Goal: Task Accomplishment & Management: Use online tool/utility

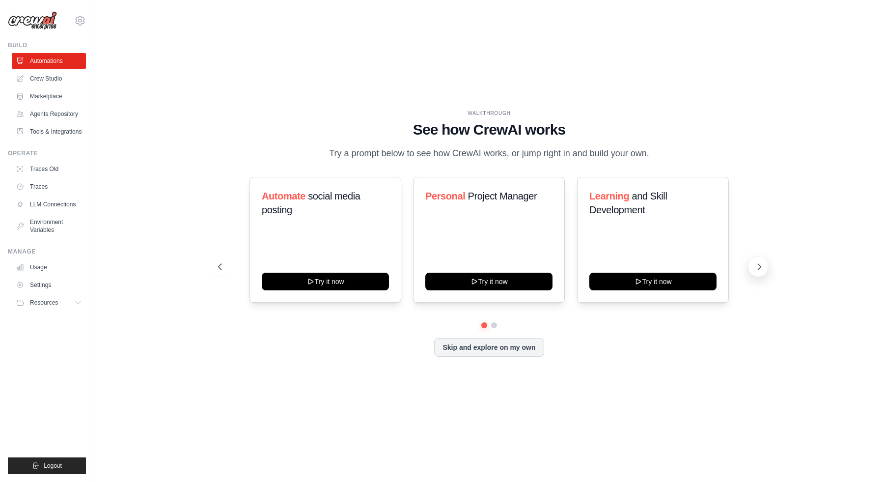
click at [759, 265] on icon at bounding box center [760, 267] width 10 height 10
click at [84, 212] on ul "Traces Old Traces LLM Connections Environment Variables" at bounding box center [49, 199] width 74 height 77
click at [67, 205] on link "LLM Connections" at bounding box center [50, 205] width 74 height 16
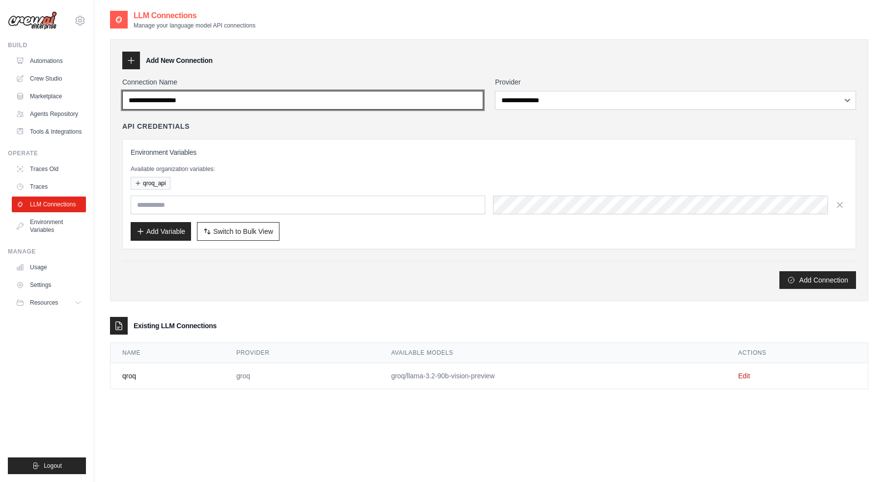
click at [404, 104] on input "Connection Name" at bounding box center [302, 100] width 361 height 19
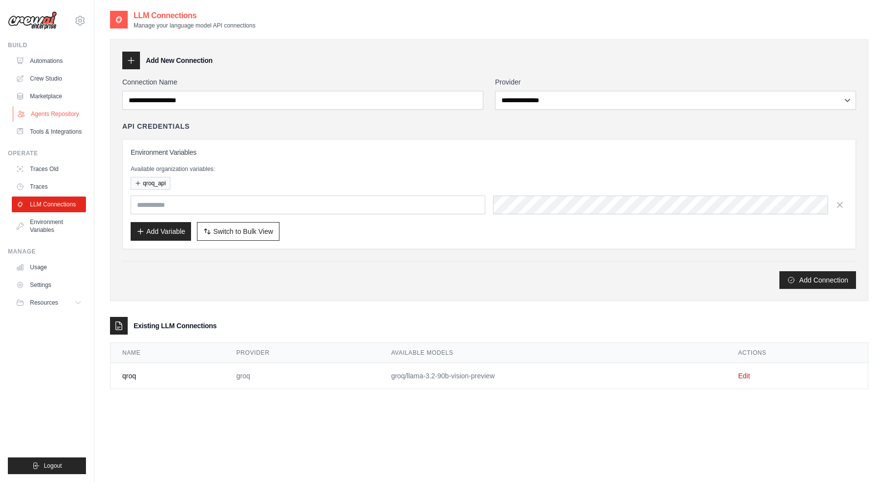
click at [63, 115] on link "Agents Repository" at bounding box center [50, 114] width 74 height 16
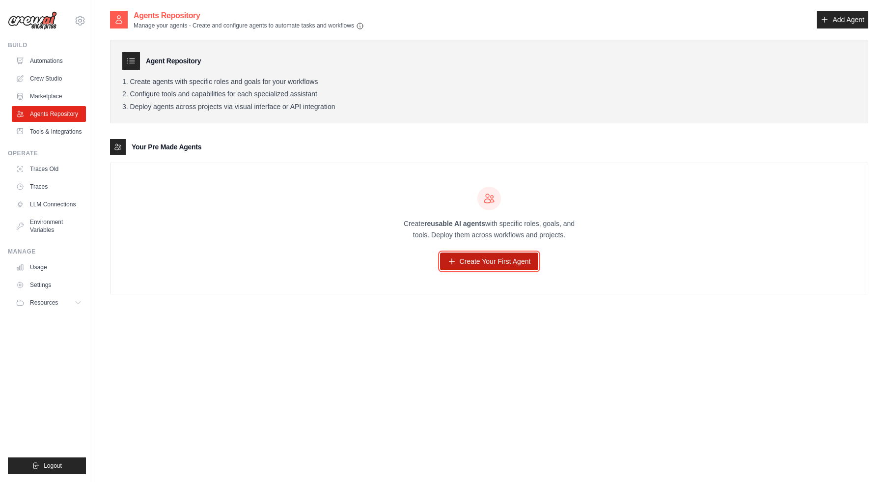
click at [495, 259] on link "Create Your First Agent" at bounding box center [489, 262] width 99 height 18
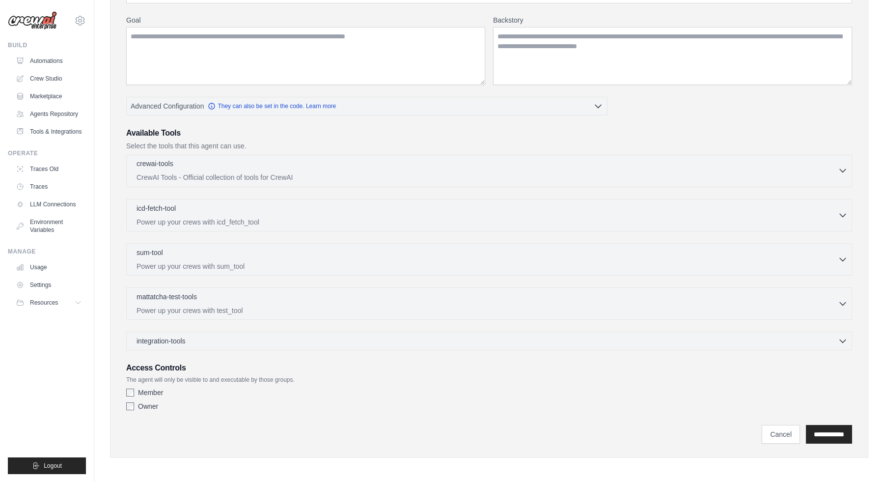
scroll to position [120, 0]
click at [416, 342] on div "integration-tools 0 selected" at bounding box center [492, 339] width 711 height 10
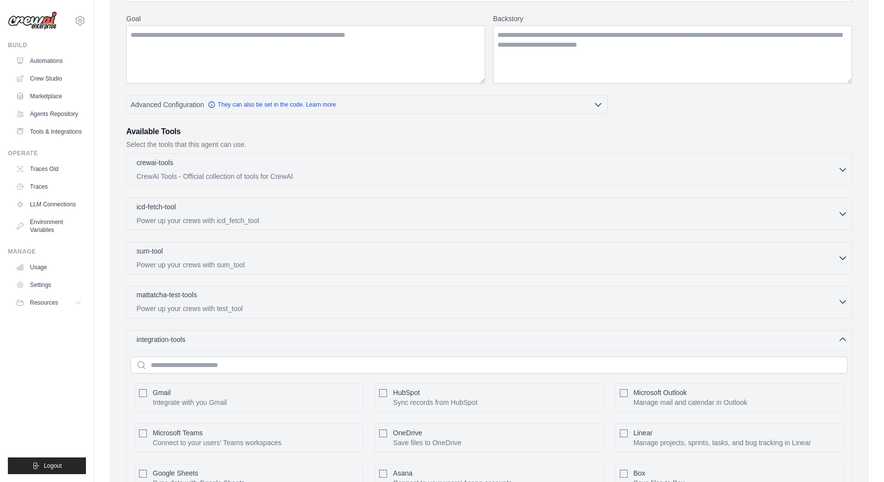
click at [444, 304] on p "Power up your crews with test_tool" at bounding box center [488, 309] width 702 height 10
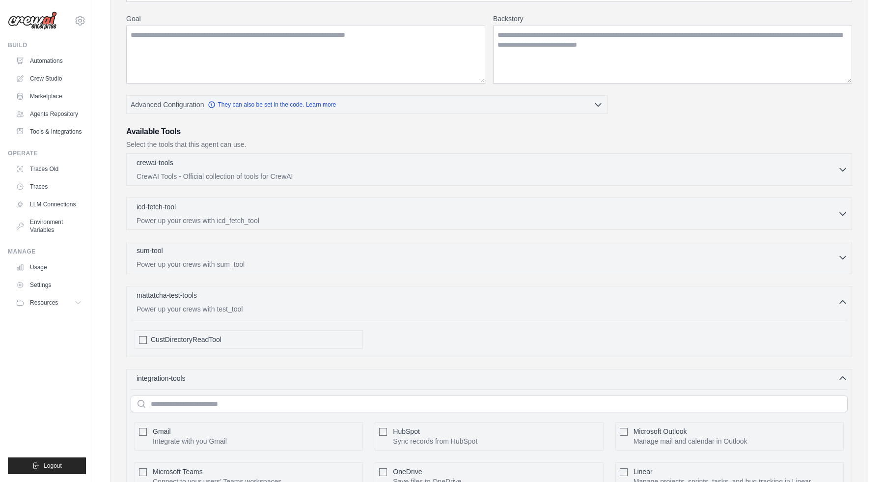
click at [459, 265] on p "Power up your crews with sum_tool" at bounding box center [488, 264] width 702 height 10
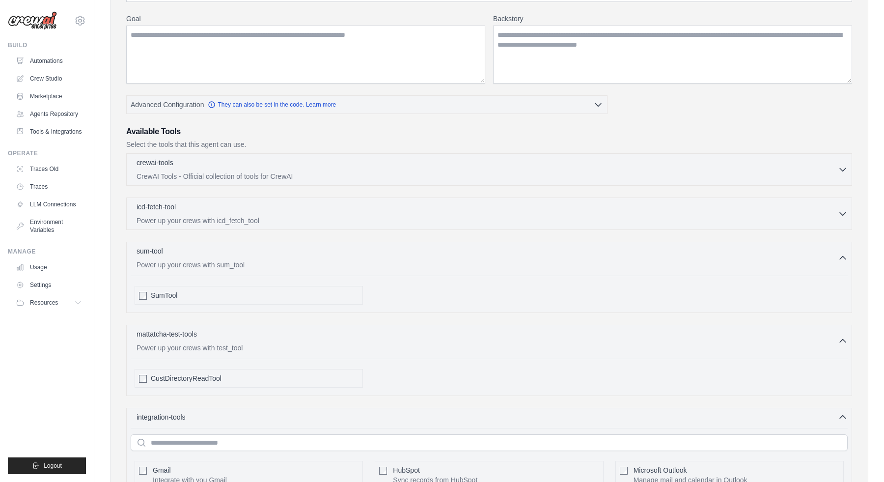
click at [472, 231] on div "crewai-tools 0 selected CrewAI Tools - Official collection of tools for CrewAI" at bounding box center [489, 426] width 726 height 546
click at [488, 176] on p "CrewAI Tools - Official collection of tools for CrewAI" at bounding box center [488, 176] width 702 height 10
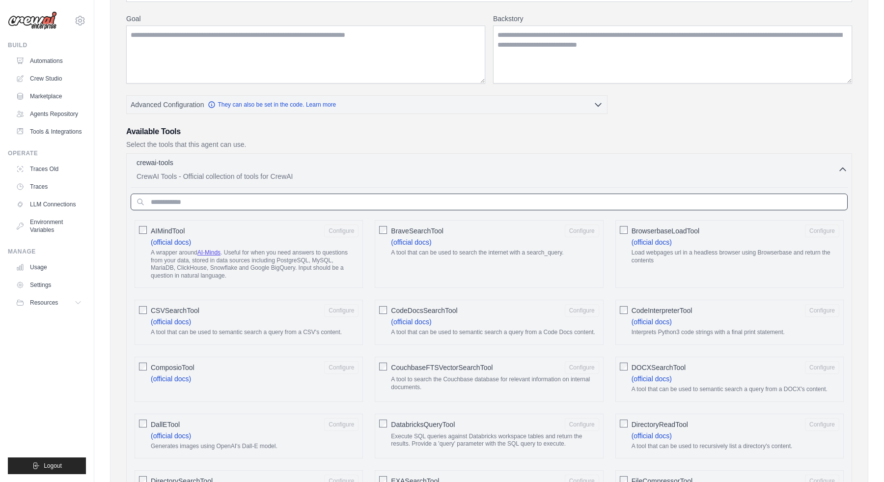
click at [460, 207] on input "text" at bounding box center [489, 202] width 717 height 17
click at [244, 203] on input "text" at bounding box center [489, 202] width 717 height 17
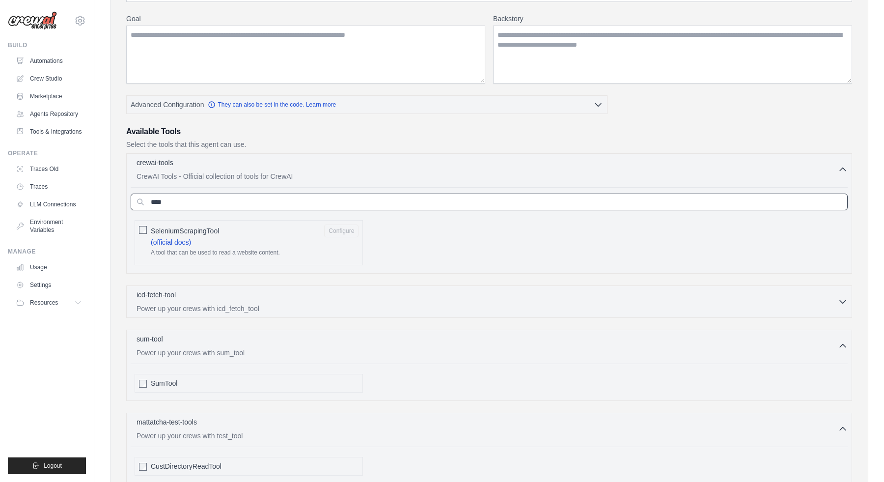
type input "****"
click at [337, 230] on button "Configure" at bounding box center [341, 230] width 34 height 13
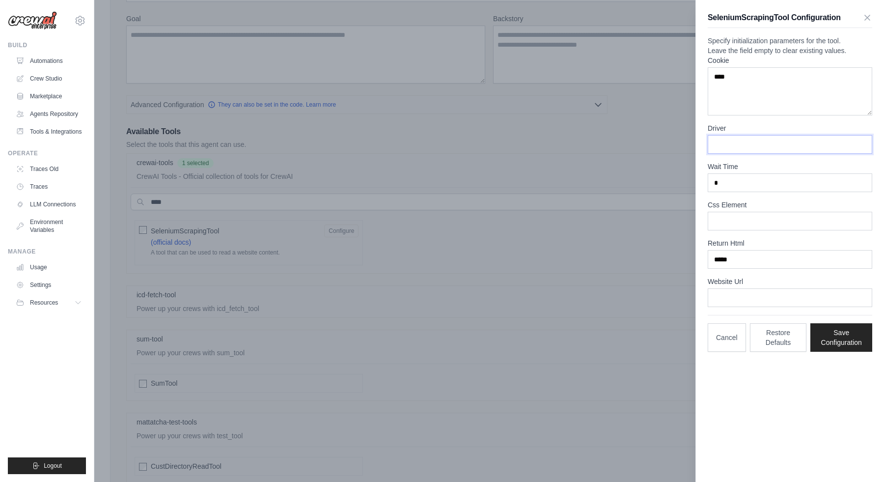
click at [757, 154] on input "Driver" at bounding box center [790, 144] width 165 height 19
click at [763, 230] on input "Css Element" at bounding box center [790, 221] width 165 height 19
click at [727, 269] on input "*****" at bounding box center [790, 259] width 165 height 19
type input "****"
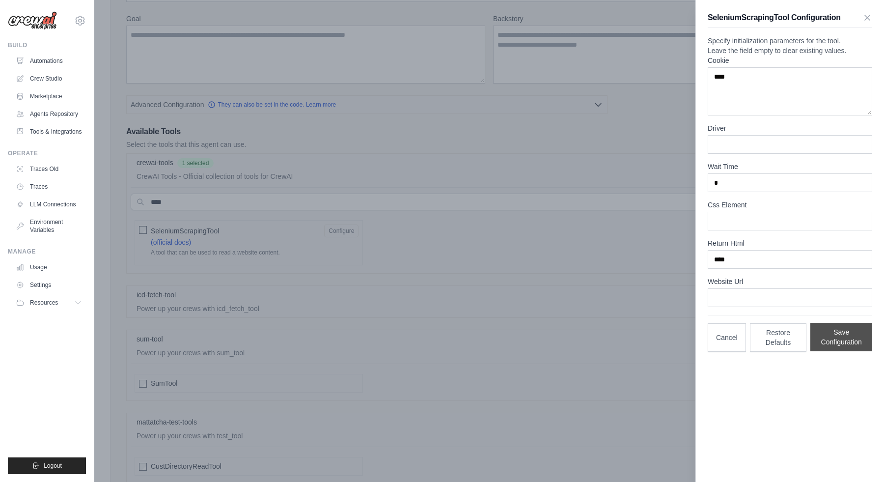
click at [828, 351] on button "Save Configuration" at bounding box center [842, 337] width 62 height 28
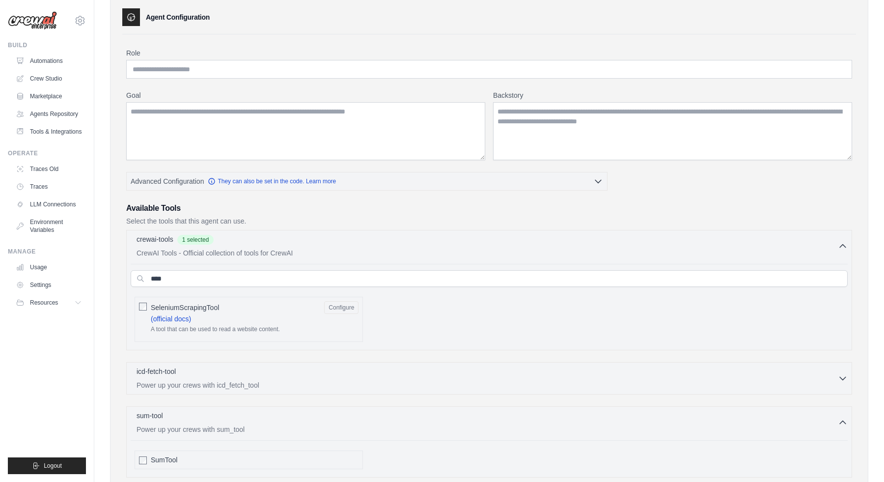
scroll to position [0, 0]
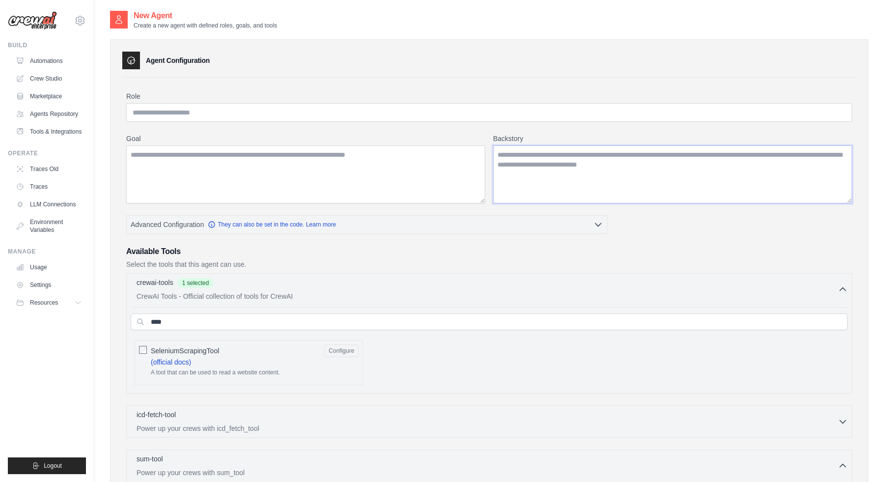
click at [681, 181] on textarea "Backstory" at bounding box center [672, 174] width 359 height 58
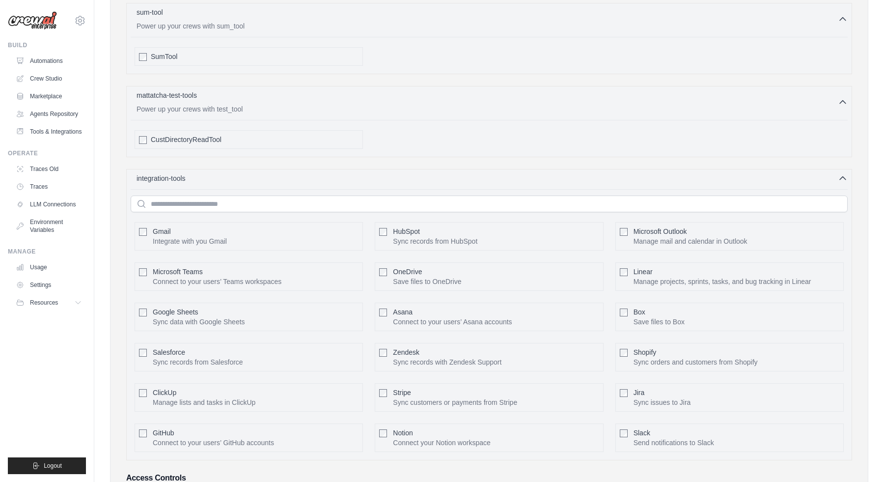
scroll to position [558, 0]
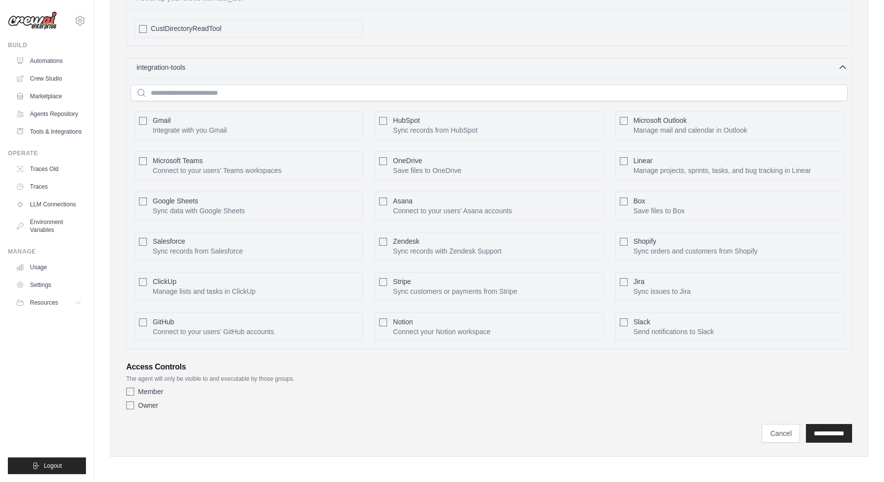
click at [139, 405] on label "Owner" at bounding box center [148, 405] width 20 height 10
click at [136, 389] on div "Member" at bounding box center [489, 392] width 726 height 10
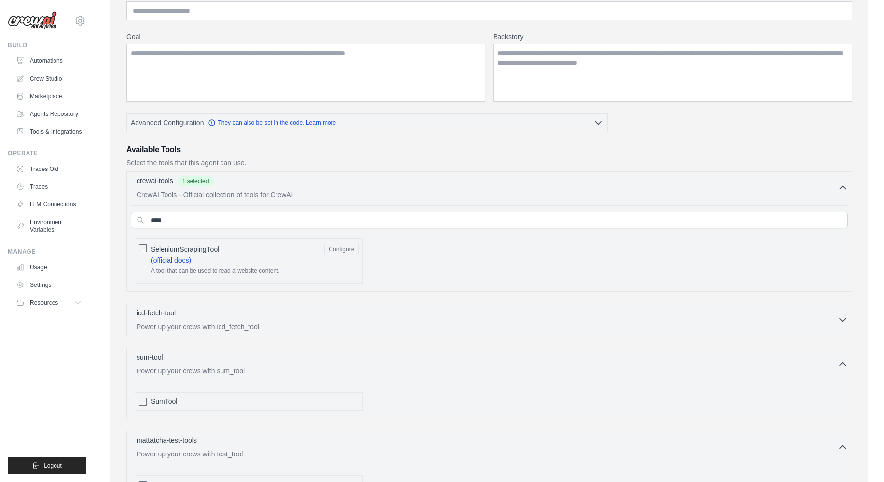
scroll to position [0, 0]
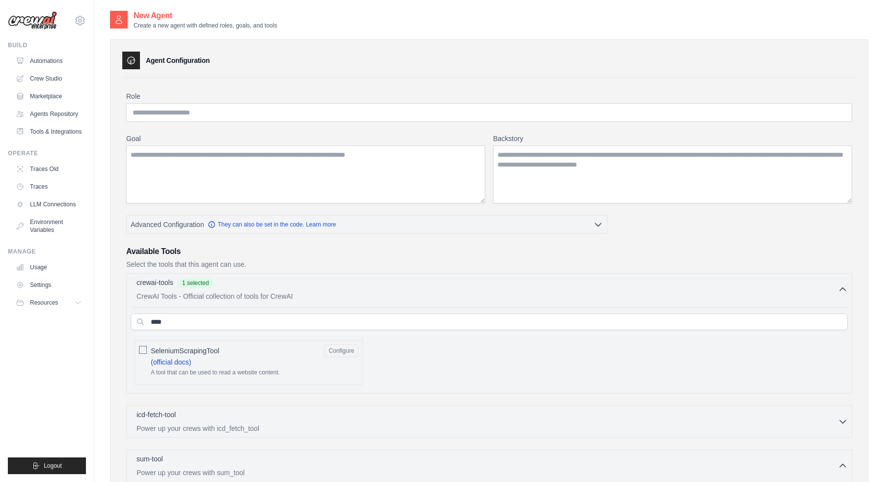
click at [320, 114] on input "Role" at bounding box center [489, 112] width 726 height 19
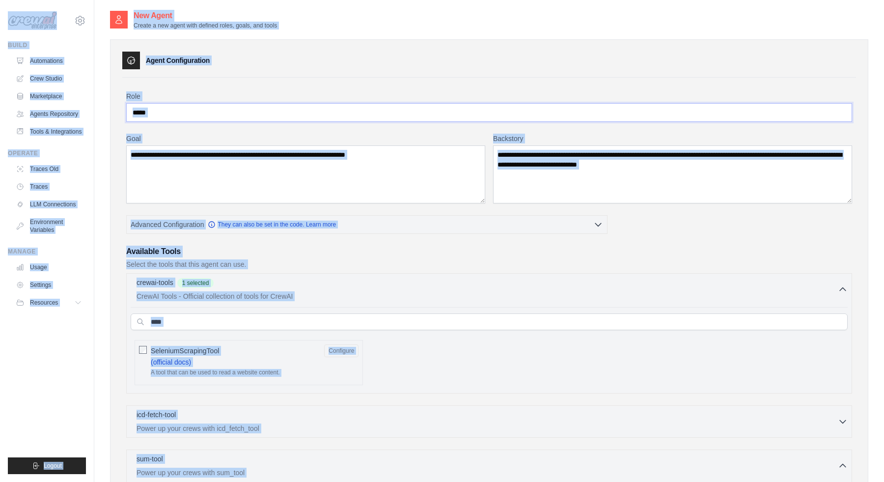
click at [231, 110] on input "*****" at bounding box center [489, 112] width 726 height 19
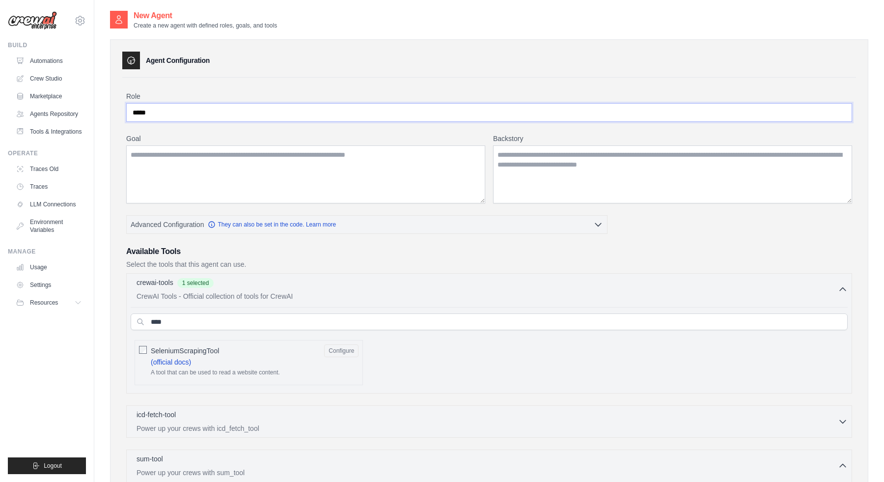
paste input "**********"
type input "**********"
click at [217, 176] on textarea "Goal" at bounding box center [305, 174] width 359 height 58
click at [244, 171] on textarea "Goal" at bounding box center [305, 174] width 359 height 58
paste textarea "**********"
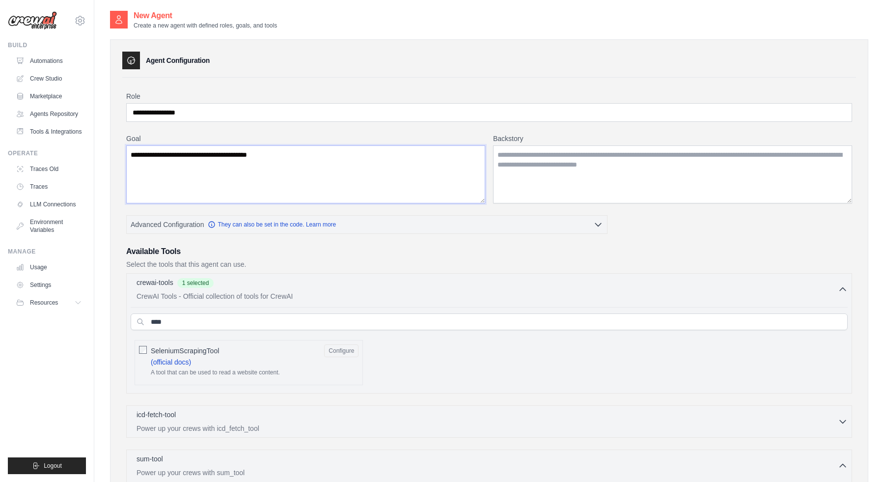
type textarea "**********"
click at [532, 157] on textarea "Backstory" at bounding box center [672, 174] width 359 height 58
paste textarea "**********"
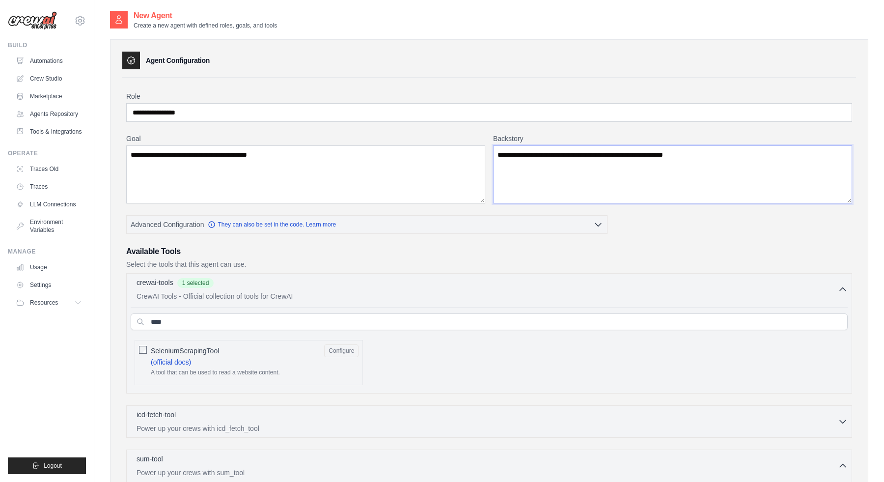
type textarea "**********"
click at [206, 161] on textarea "**********" at bounding box center [305, 174] width 359 height 58
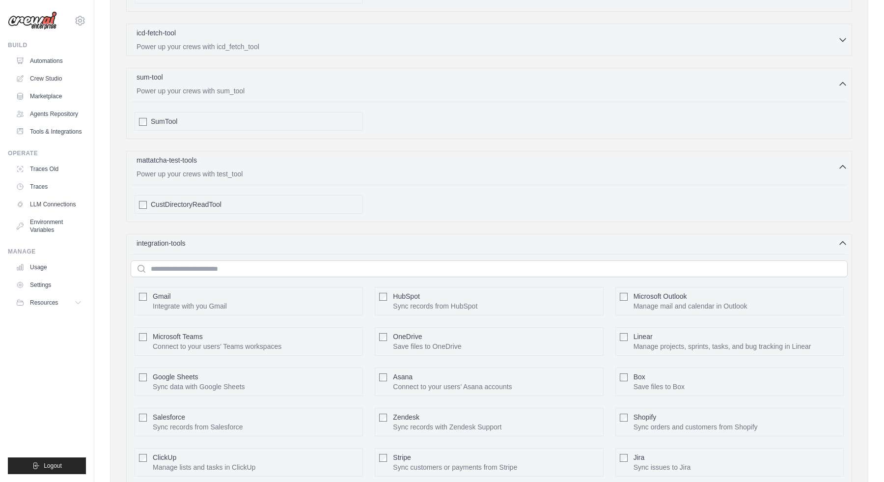
scroll to position [558, 0]
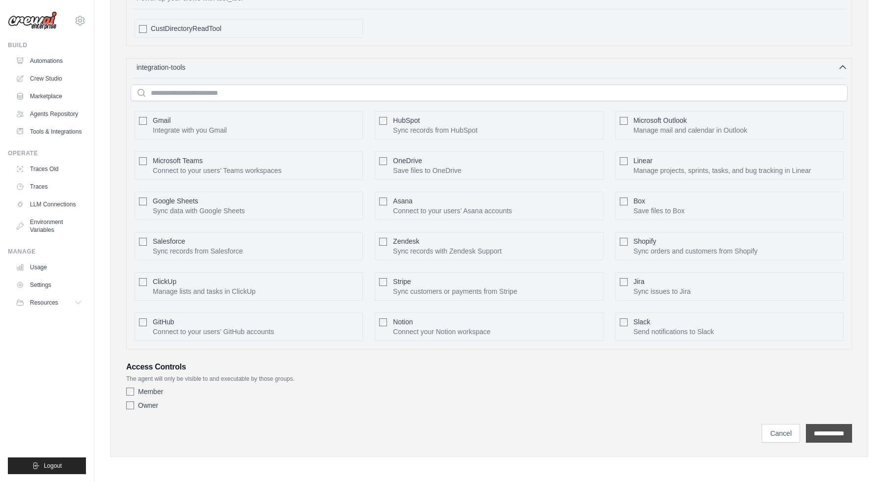
type textarea "**********"
click at [814, 432] on input "**********" at bounding box center [829, 433] width 46 height 19
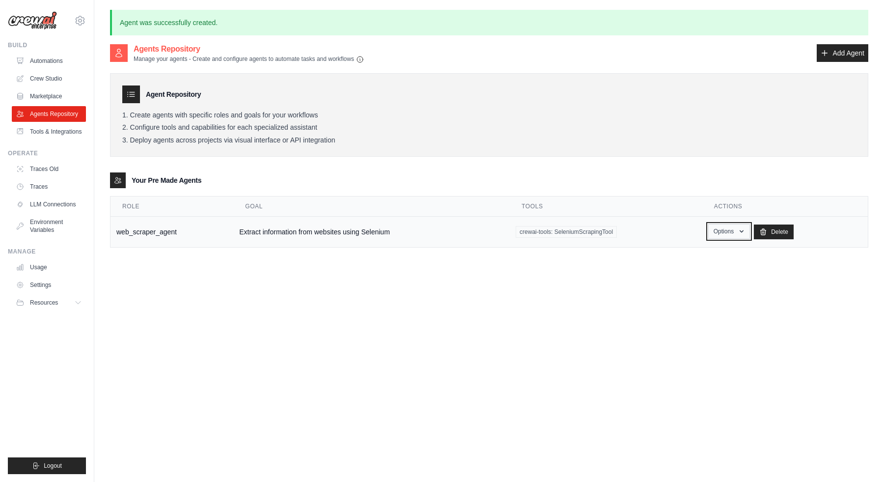
click at [727, 232] on button "Options" at bounding box center [730, 231] width 42 height 15
click at [725, 249] on link "Show" at bounding box center [715, 254] width 71 height 18
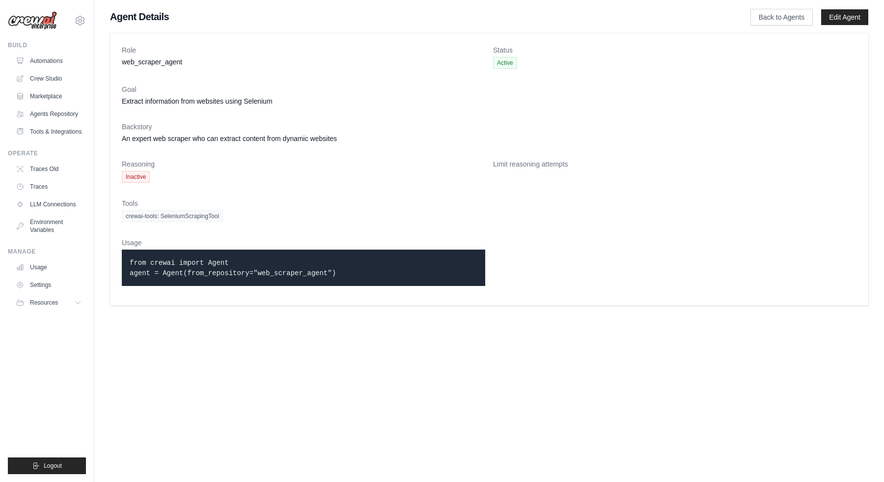
copy code "agent = Agent(from_repository="web_scraper_agent")"
drag, startPoint x: 350, startPoint y: 273, endPoint x: 116, endPoint y: 273, distance: 233.9
click at [116, 273] on div "Role web_scraper_agent Status Active Goal Extract information from websites usi…" at bounding box center [489, 169] width 759 height 272
drag, startPoint x: 234, startPoint y: 262, endPoint x: 129, endPoint y: 262, distance: 105.2
click at [130, 262] on p "from crewai import Agent agent = Agent(from_repository="web_scraper_agent")" at bounding box center [304, 267] width 348 height 21
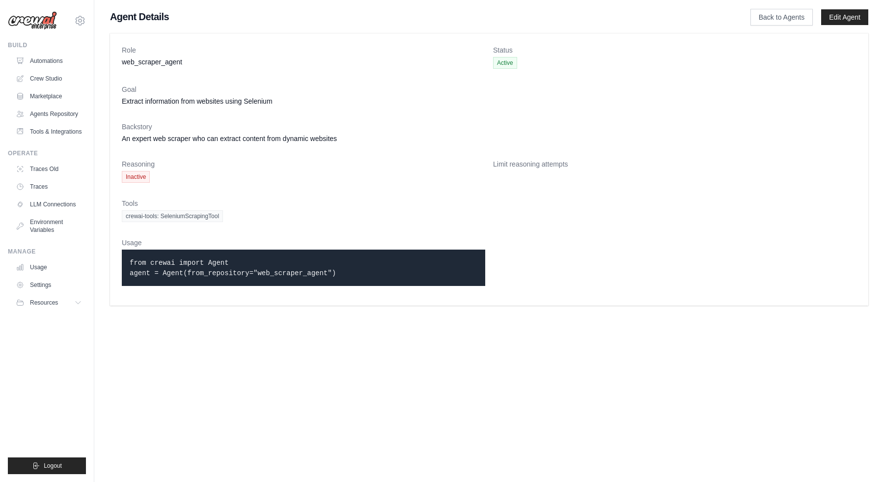
copy code "from crewai import Agent"
click at [855, 18] on link "Edit Agent" at bounding box center [845, 17] width 47 height 16
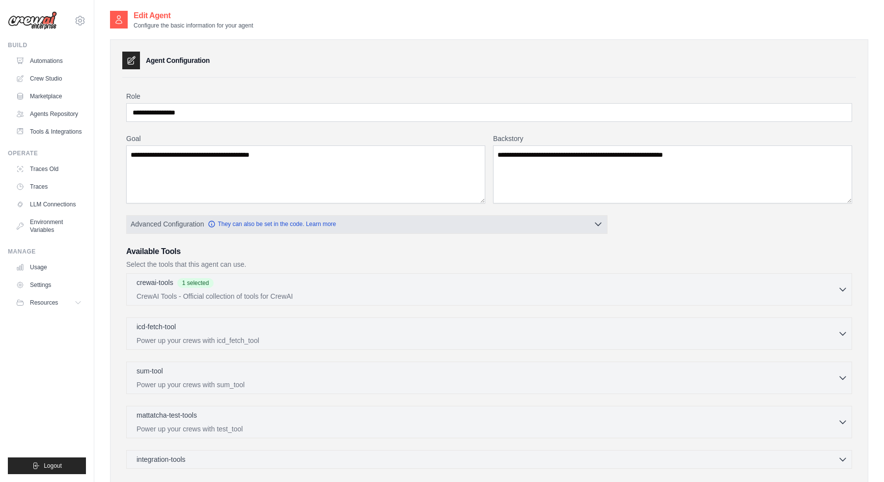
click at [532, 217] on button "Advanced Configuration They can also be set in the code. Learn more" at bounding box center [367, 224] width 481 height 18
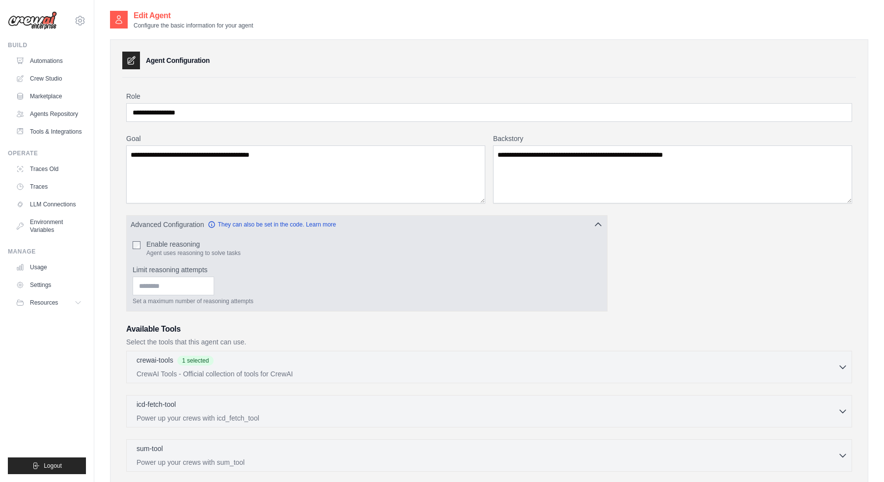
click at [168, 241] on label "Enable reasoning" at bounding box center [193, 244] width 94 height 10
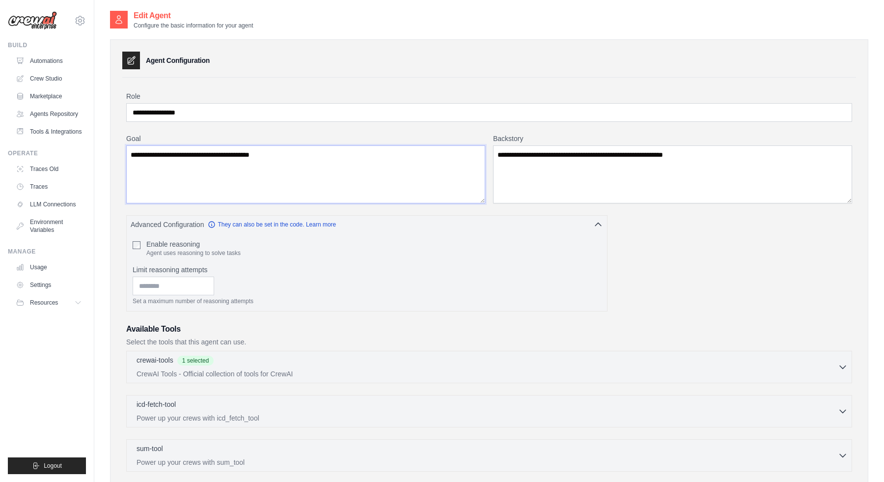
click at [253, 176] on textarea "**********" at bounding box center [305, 174] width 359 height 58
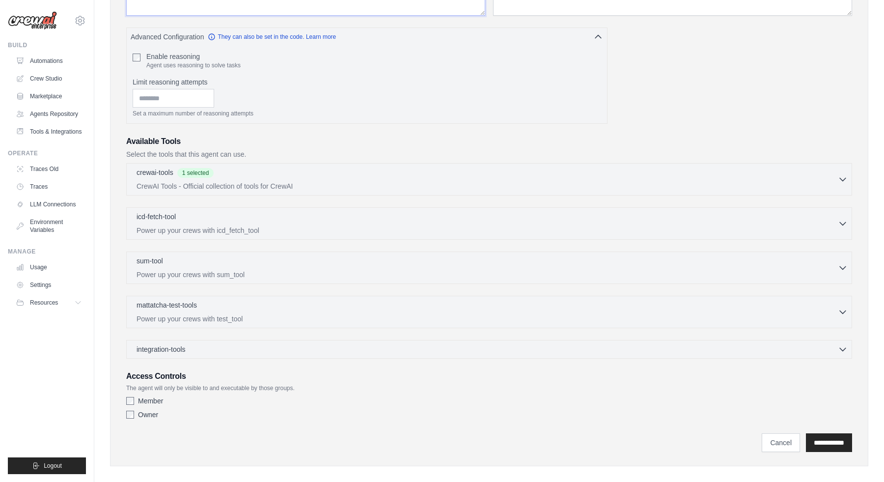
scroll to position [198, 0]
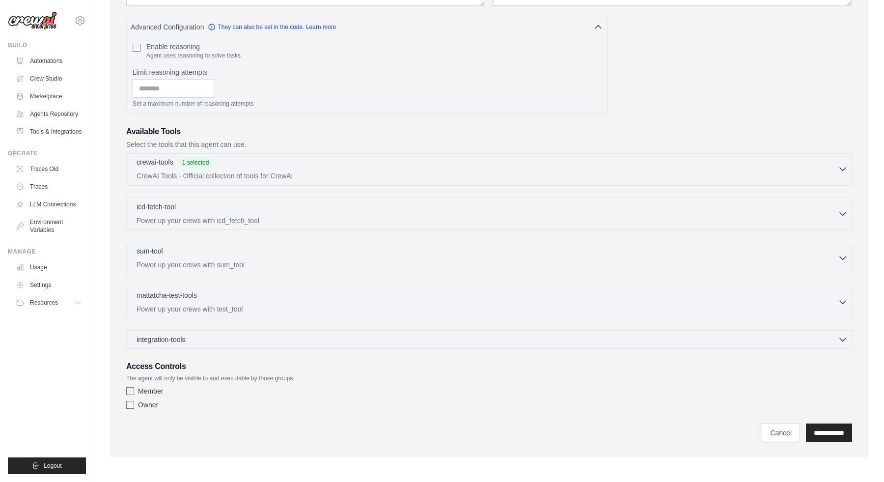
click at [383, 173] on p "CrewAI Tools - Official collection of tools for CrewAI" at bounding box center [488, 176] width 702 height 10
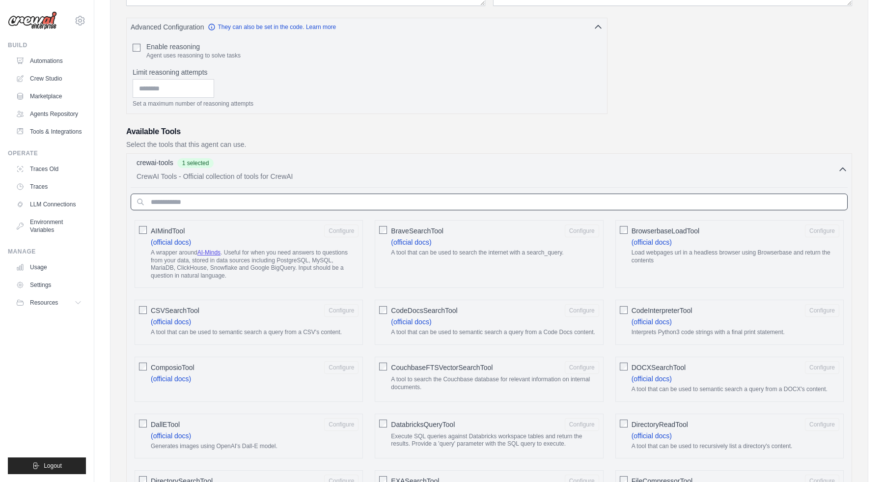
click at [369, 201] on input "text" at bounding box center [489, 202] width 717 height 17
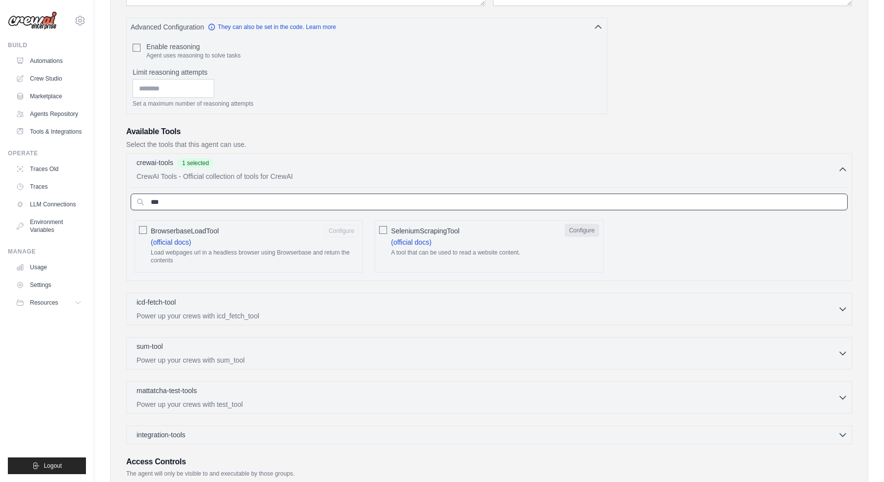
type input "***"
click at [573, 231] on button "Configure" at bounding box center [582, 230] width 34 height 13
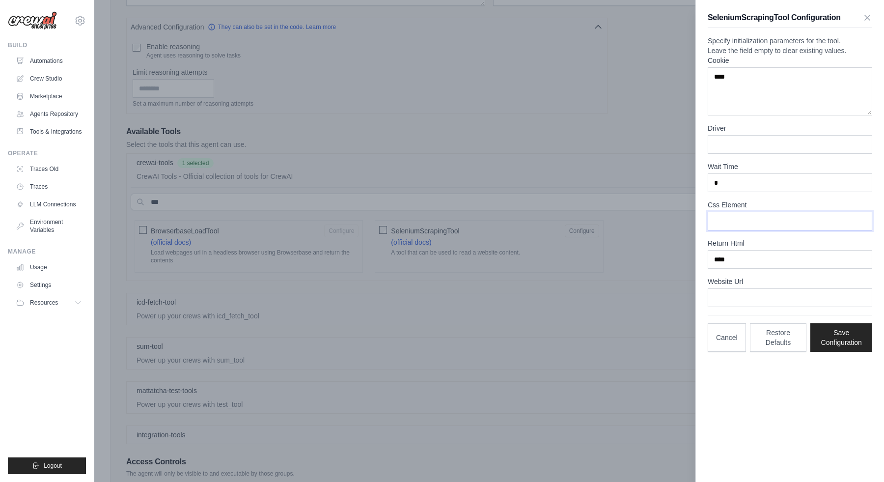
click at [770, 230] on input "Css Element" at bounding box center [790, 221] width 165 height 19
click at [777, 192] on input "*" at bounding box center [790, 182] width 165 height 19
type input "*"
type input "**"
click at [794, 154] on input "Driver" at bounding box center [790, 144] width 165 height 19
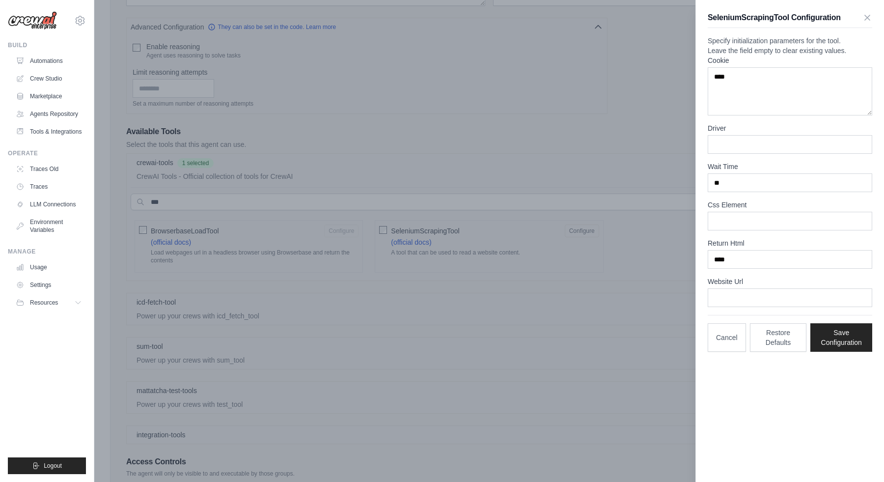
click at [719, 133] on label "Driver" at bounding box center [790, 128] width 165 height 10
click at [719, 146] on input "Driver" at bounding box center [790, 144] width 165 height 19
click at [719, 133] on label "Driver" at bounding box center [790, 128] width 165 height 10
click at [719, 146] on input "Driver" at bounding box center [790, 144] width 165 height 19
click at [720, 154] on input "Driver" at bounding box center [790, 144] width 165 height 19
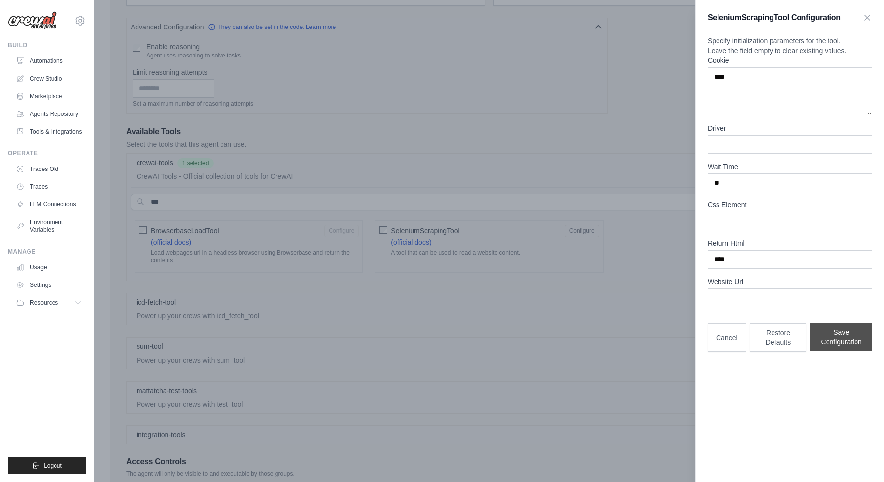
click at [826, 344] on button "Save Configuration" at bounding box center [842, 337] width 62 height 28
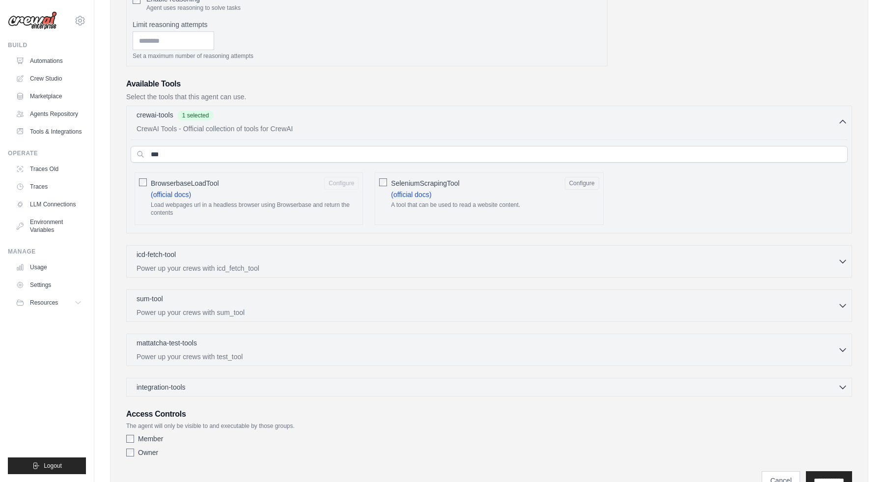
scroll to position [293, 0]
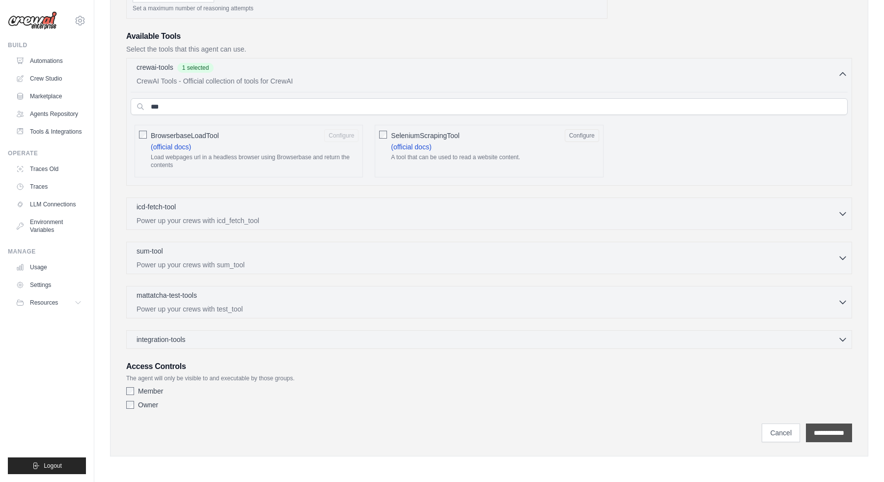
click at [831, 433] on input "**********" at bounding box center [829, 433] width 46 height 19
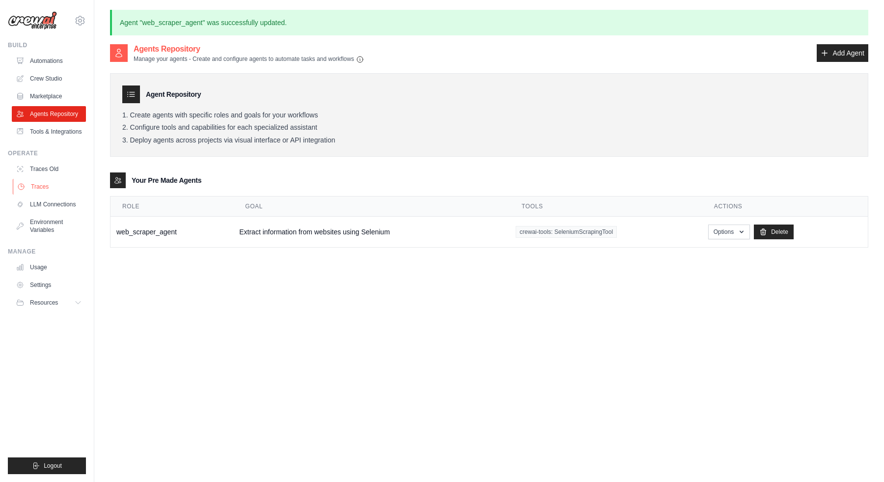
click at [61, 183] on link "Traces" at bounding box center [50, 187] width 74 height 16
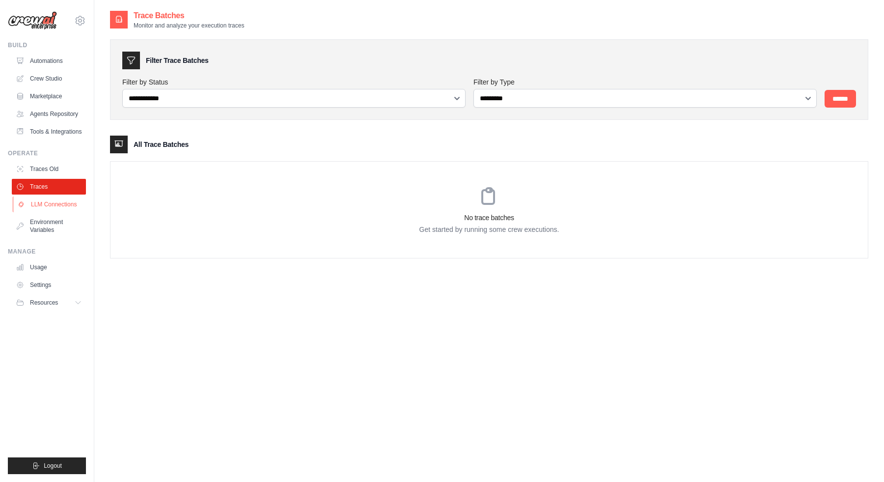
click at [70, 204] on link "LLM Connections" at bounding box center [50, 205] width 74 height 16
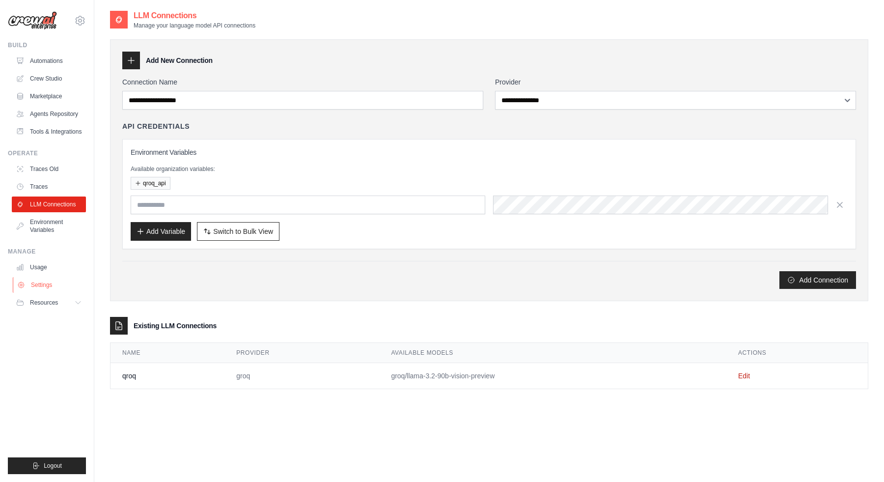
click at [53, 282] on link "Settings" at bounding box center [50, 285] width 74 height 16
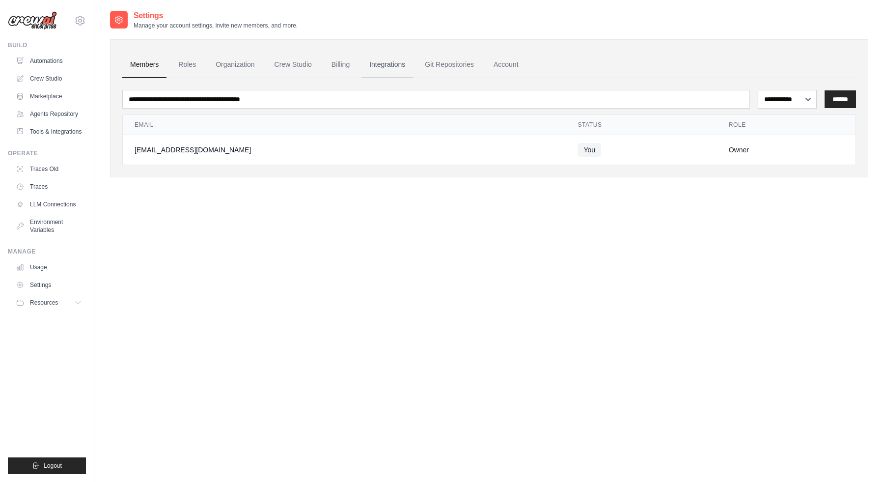
click at [400, 65] on link "Integrations" at bounding box center [388, 65] width 52 height 27
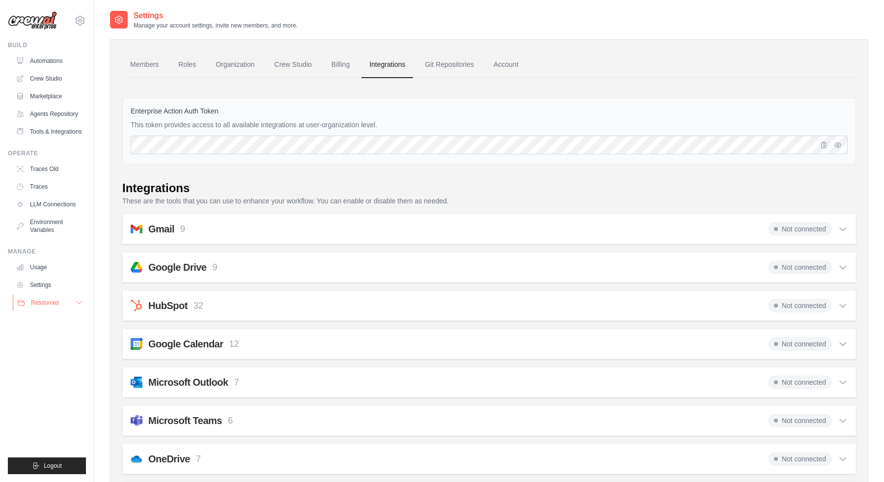
click at [79, 303] on icon at bounding box center [79, 303] width 5 height 2
click at [839, 145] on icon "button" at bounding box center [838, 145] width 8 height 8
click at [842, 142] on icon "button" at bounding box center [838, 145] width 8 height 8
click at [63, 199] on link "LLM Connections" at bounding box center [50, 205] width 74 height 16
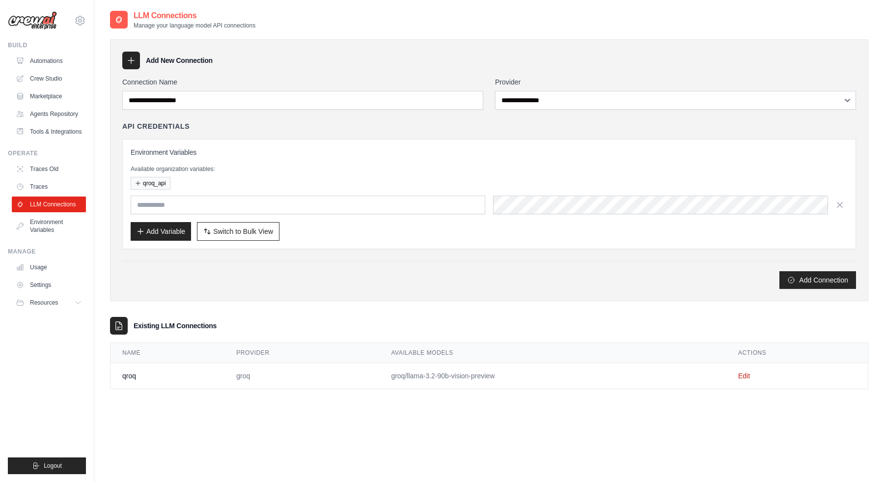
click at [350, 175] on div "Available organization variables: qroq_api" at bounding box center [489, 177] width 717 height 25
click at [202, 393] on div "**********" at bounding box center [489, 207] width 759 height 395
click at [748, 375] on link "Edit" at bounding box center [745, 376] width 12 height 8
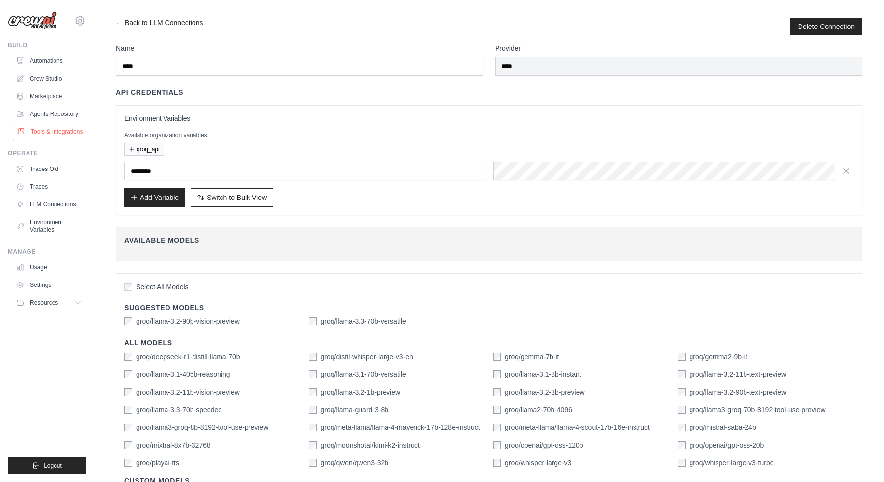
click at [46, 131] on link "Tools & Integrations" at bounding box center [50, 132] width 74 height 16
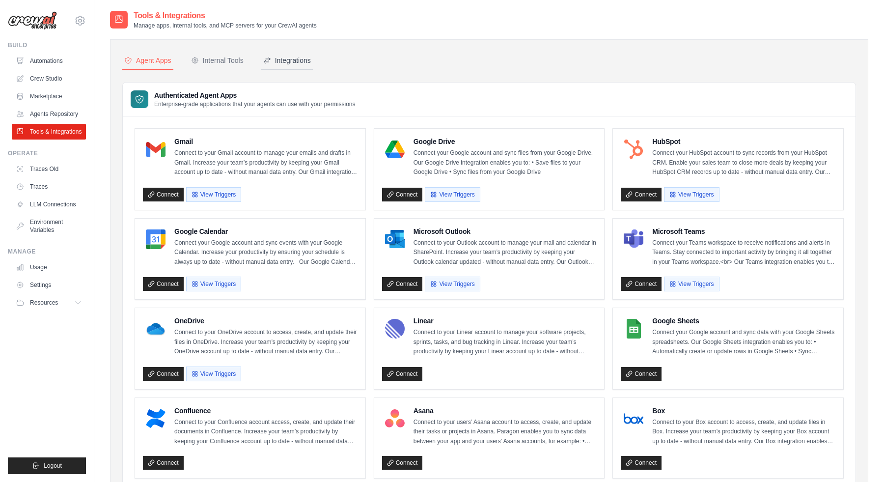
click at [273, 54] on button "Integrations" at bounding box center [287, 61] width 52 height 19
click at [272, 57] on div "Integrations" at bounding box center [287, 61] width 48 height 10
click at [281, 63] on div "Integrations" at bounding box center [287, 61] width 48 height 10
click at [265, 59] on icon at bounding box center [267, 61] width 8 height 8
click at [230, 60] on div "Internal Tools" at bounding box center [217, 61] width 53 height 10
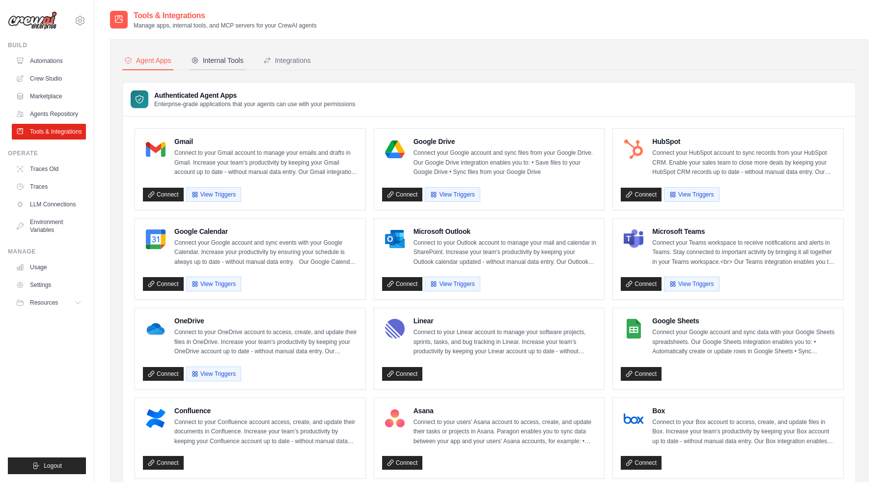
click at [230, 60] on div "Internal Tools" at bounding box center [217, 61] width 53 height 10
click at [238, 63] on div "Internal Tools" at bounding box center [217, 61] width 53 height 10
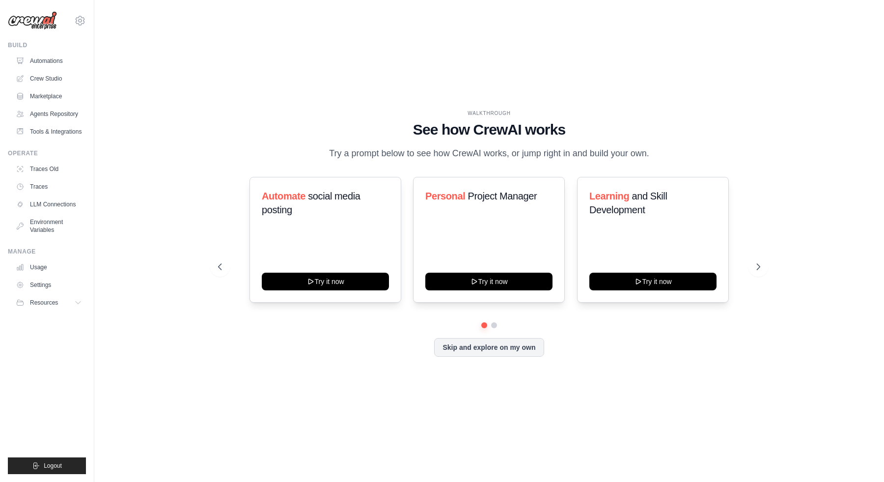
click at [108, 208] on div "WALKTHROUGH See how CrewAI works Try a prompt below to see how CrewAI works, or…" at bounding box center [489, 241] width 790 height 462
click at [66, 182] on link "Traces" at bounding box center [50, 187] width 74 height 16
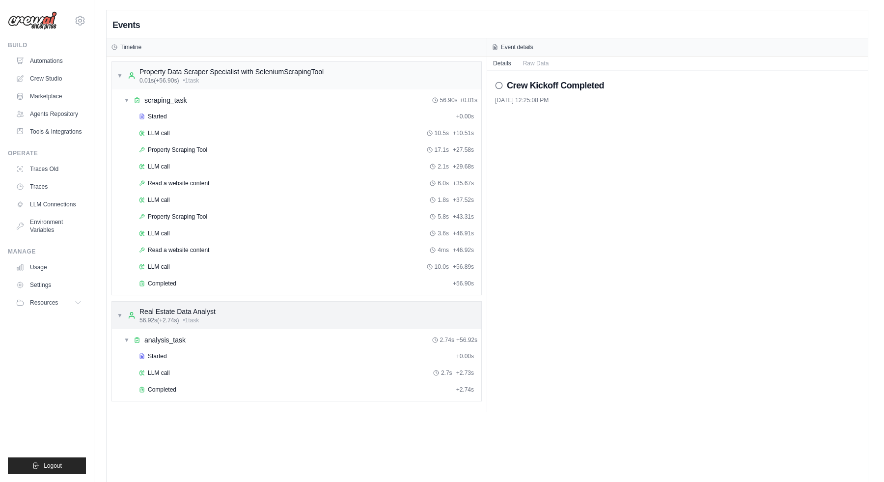
click at [206, 307] on div "Real Estate Data Analyst" at bounding box center [178, 312] width 76 height 10
click at [203, 383] on div "Completed + 2.74s" at bounding box center [307, 389] width 342 height 15
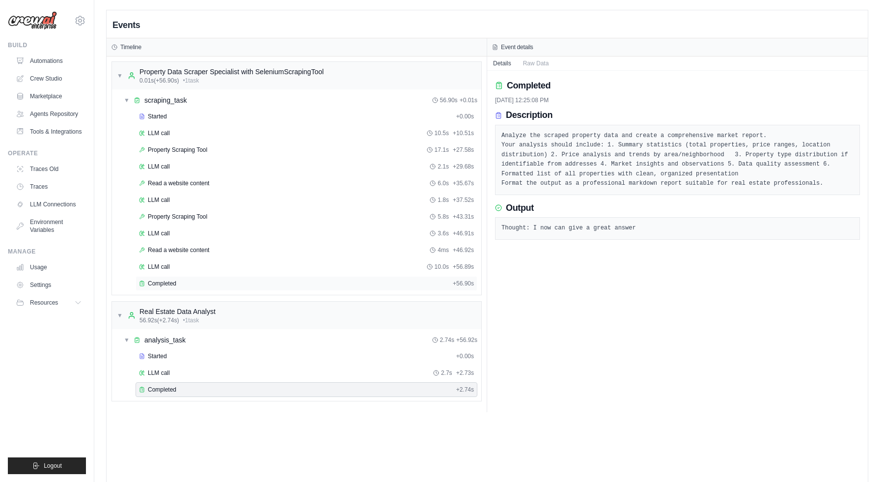
click at [284, 281] on div "Completed" at bounding box center [294, 284] width 310 height 8
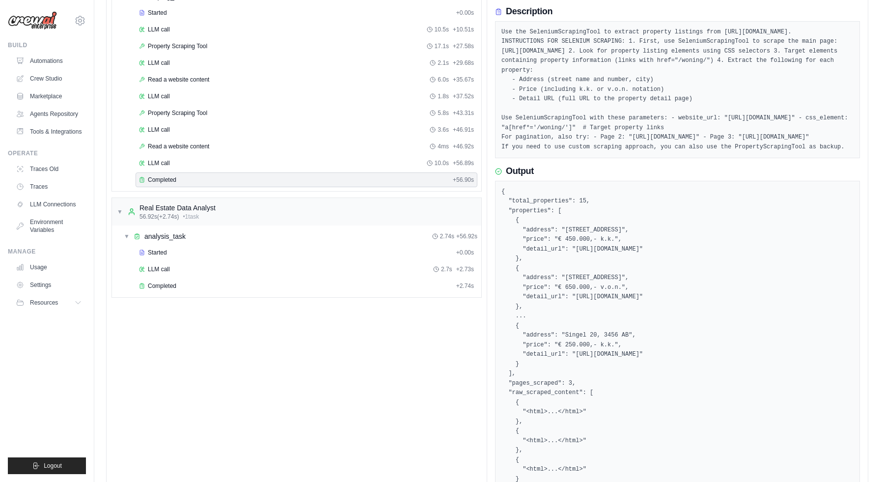
scroll to position [103, 0]
drag, startPoint x: 515, startPoint y: 132, endPoint x: 621, endPoint y: 128, distance: 105.2
click at [621, 128] on pre "Use the SeleniumScrapingTool to extract property listings from https://www.ramo…" at bounding box center [678, 90] width 352 height 125
click at [560, 138] on pre "Use the SeleniumScrapingTool to extract property listings from https://www.ramo…" at bounding box center [678, 90] width 352 height 125
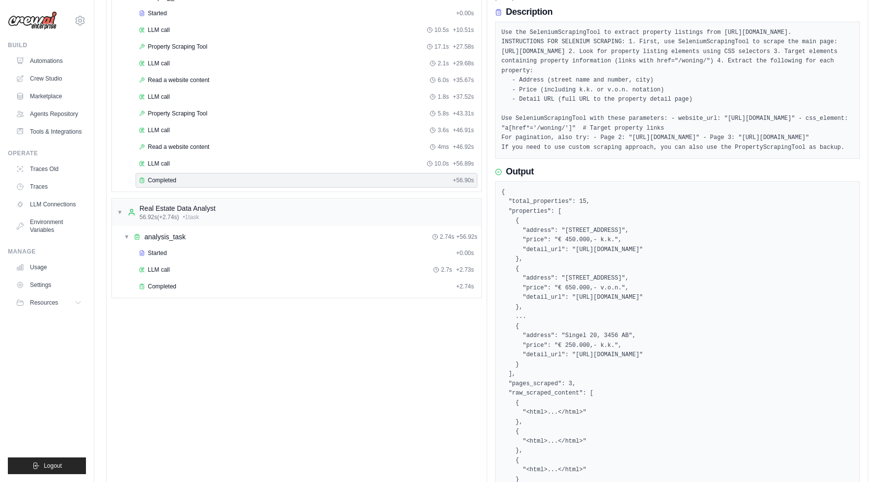
click at [520, 152] on pre "Use the SeleniumScrapingTool to extract property listings from https://www.ramo…" at bounding box center [678, 90] width 352 height 125
click at [583, 152] on pre "Use the SeleniumScrapingTool to extract property listings from https://www.ramo…" at bounding box center [678, 90] width 352 height 125
click at [621, 152] on pre "Use the SeleniumScrapingTool to extract property listings from https://www.ramo…" at bounding box center [678, 90] width 352 height 125
click at [640, 153] on pre "Use the SeleniumScrapingTool to extract property listings from https://www.ramo…" at bounding box center [678, 90] width 352 height 125
drag, startPoint x: 647, startPoint y: 160, endPoint x: 713, endPoint y: 160, distance: 65.8
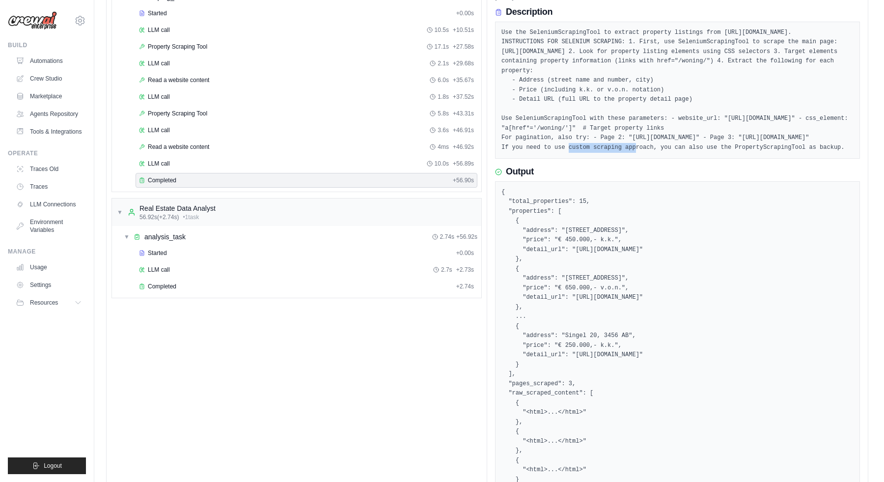
click at [713, 153] on pre "Use the SeleniumScrapingTool to extract property listings from https://www.ramo…" at bounding box center [678, 90] width 352 height 125
click at [792, 153] on pre "Use the SeleniumScrapingTool to extract property listings from https://www.ramo…" at bounding box center [678, 90] width 352 height 125
drag, startPoint x: 637, startPoint y: 179, endPoint x: 678, endPoint y: 178, distance: 40.3
click at [678, 153] on pre "Use the SeleniumScrapingTool to extract property listings from https://www.ramo…" at bounding box center [678, 90] width 352 height 125
drag, startPoint x: 680, startPoint y: 178, endPoint x: 761, endPoint y: 178, distance: 81.6
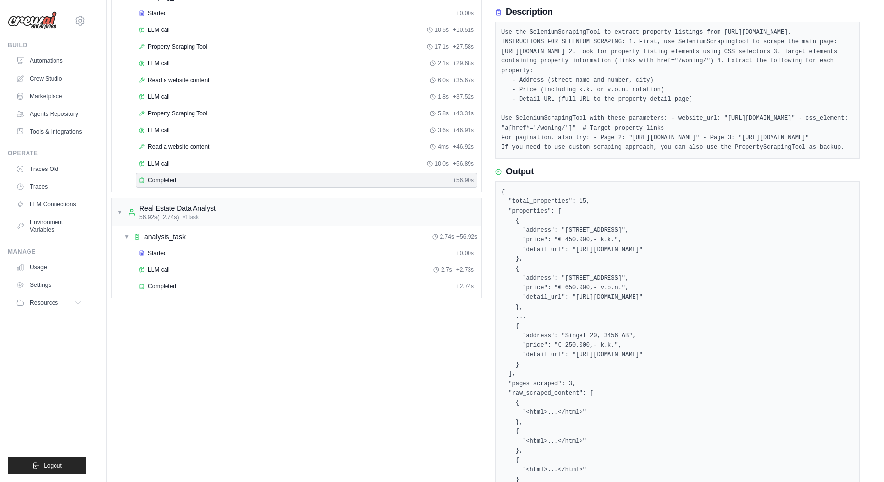
click at [762, 153] on pre "Use the SeleniumScrapingTool to extract property listings from https://www.ramo…" at bounding box center [678, 90] width 352 height 125
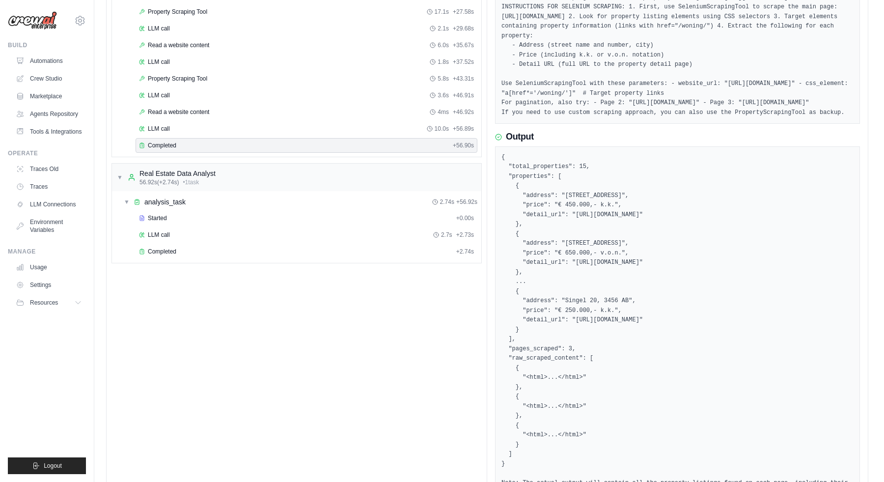
scroll to position [137, 0]
click at [637, 119] on pre "Use the SeleniumScrapingTool to extract property listings from https://www.ramo…" at bounding box center [678, 56] width 352 height 125
drag, startPoint x: 634, startPoint y: 122, endPoint x: 802, endPoint y: 121, distance: 168.5
click at [802, 119] on pre "Use the SeleniumScrapingTool to extract property listings from https://www.ramo…" at bounding box center [678, 56] width 352 height 125
copy pre "https://www.ramonmossel.nl/woningen/koop/page/2/"
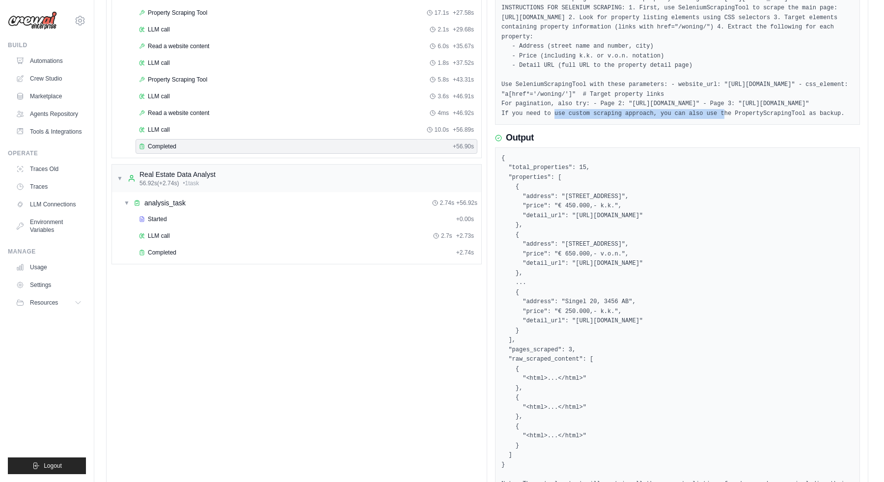
scroll to position [127, 0]
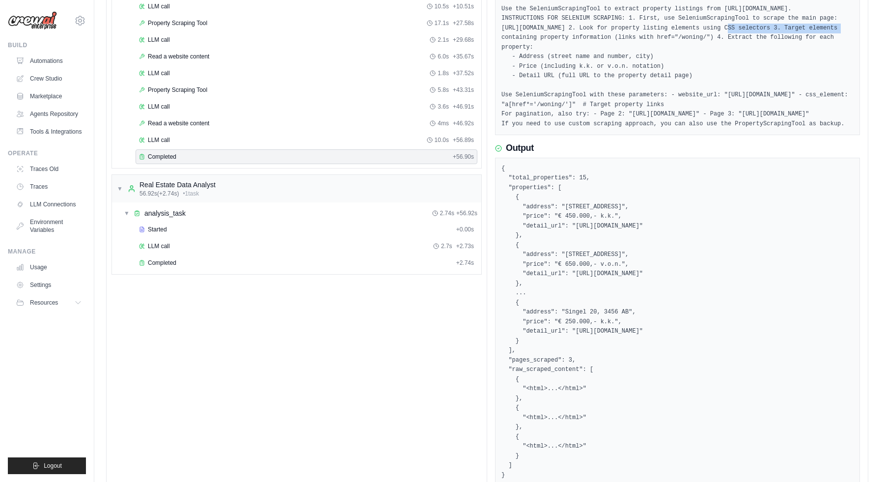
drag, startPoint x: 652, startPoint y: 34, endPoint x: 769, endPoint y: 41, distance: 117.6
click at [768, 40] on pre "Use the SeleniumScrapingTool to extract property listings from https://www.ramo…" at bounding box center [678, 66] width 352 height 125
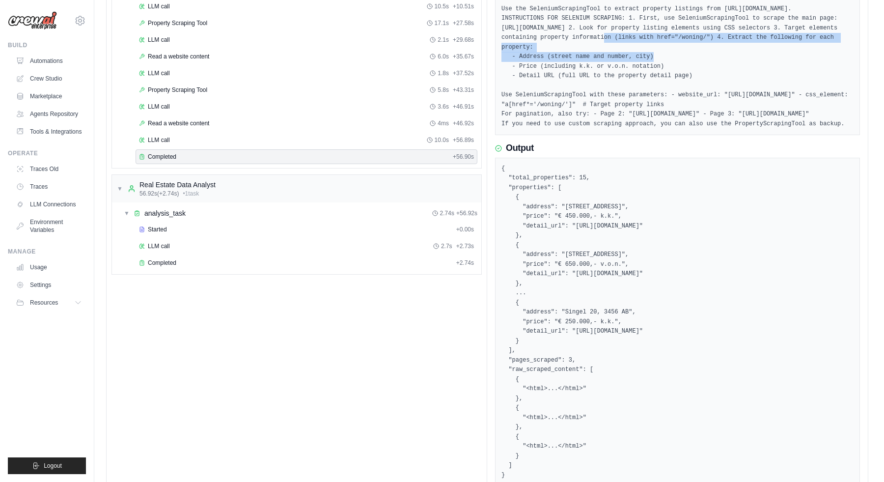
drag, startPoint x: 516, startPoint y: 48, endPoint x: 700, endPoint y: 60, distance: 184.6
click at [700, 60] on pre "Use the SeleniumScrapingTool to extract property listings from https://www.ramo…" at bounding box center [678, 66] width 352 height 125
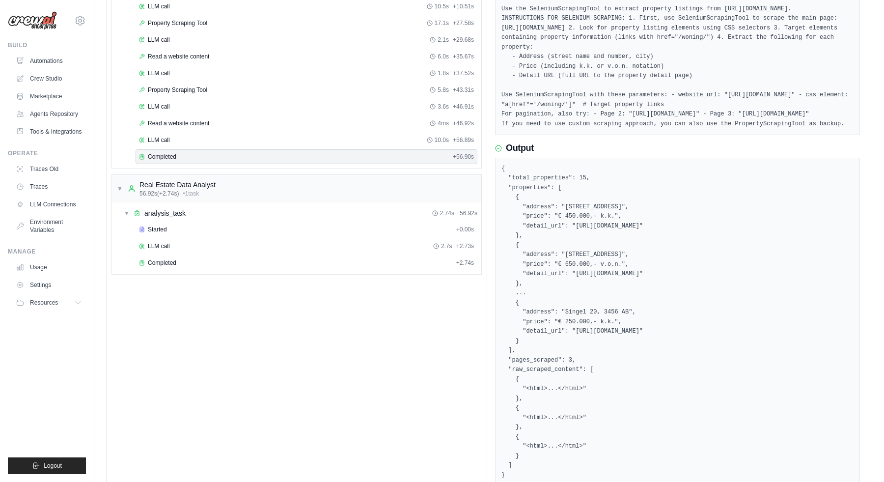
click at [674, 49] on pre "Use the SeleniumScrapingTool to extract property listings from https://www.ramo…" at bounding box center [678, 66] width 352 height 125
drag, startPoint x: 702, startPoint y: 51, endPoint x: 784, endPoint y: 51, distance: 81.6
click at [784, 51] on pre "Use the SeleniumScrapingTool to extract property listings from https://www.ramo…" at bounding box center [678, 66] width 352 height 125
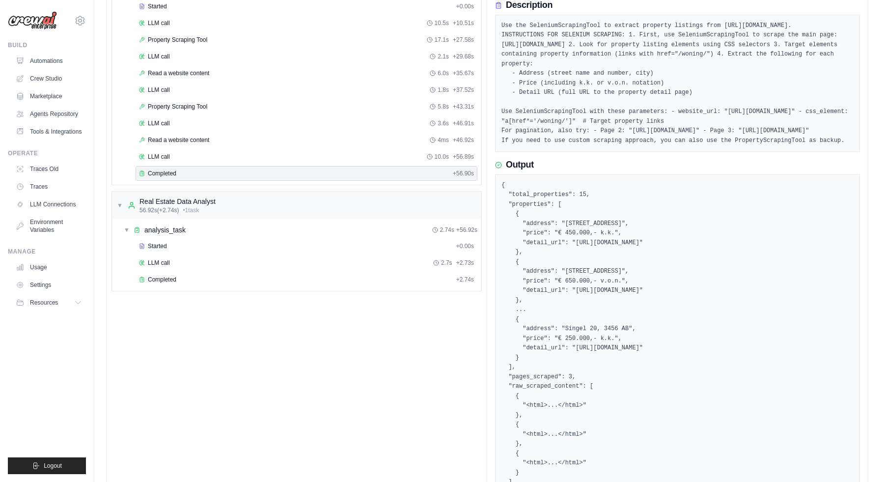
scroll to position [110, 0]
click at [680, 268] on pre "{ "total_properties": 15, "properties": [ { "address": "Kerkstraat 12, 3456 AB"…" at bounding box center [678, 363] width 352 height 364
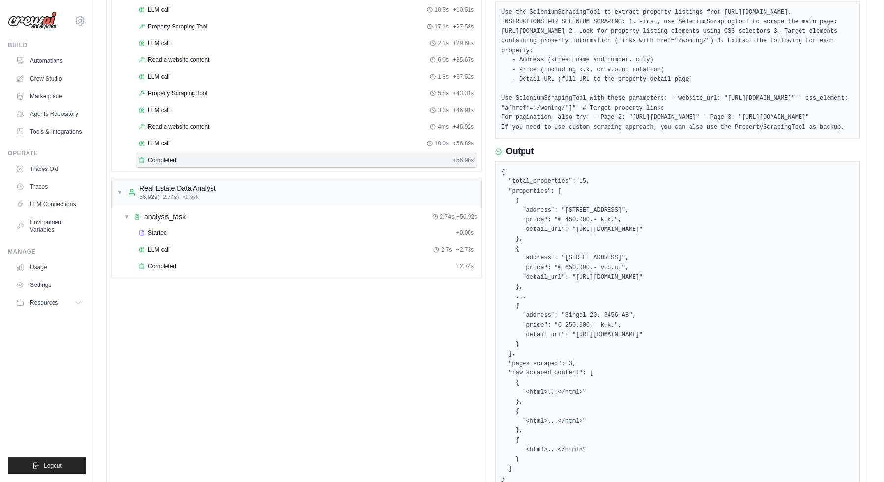
drag, startPoint x: 517, startPoint y: 229, endPoint x: 554, endPoint y: 345, distance: 121.7
click at [519, 230] on pre "{ "total_properties": 15, "properties": [ { "address": "Kerkstraat 12, 3456 AB"…" at bounding box center [678, 350] width 352 height 364
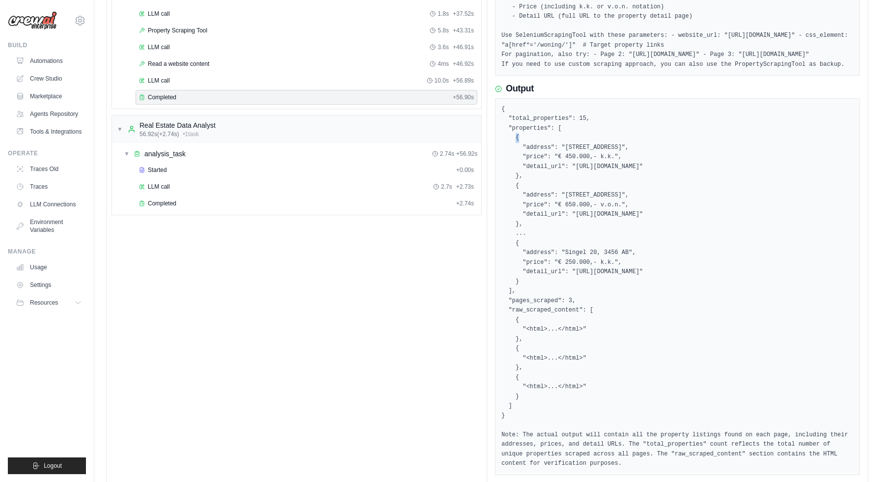
scroll to position [187, 0]
drag, startPoint x: 551, startPoint y: 357, endPoint x: 578, endPoint y: 357, distance: 27.0
click at [578, 357] on pre "{ "total_properties": 15, "properties": [ { "address": "Kerkstraat 12, 3456 AB"…" at bounding box center [678, 286] width 352 height 364
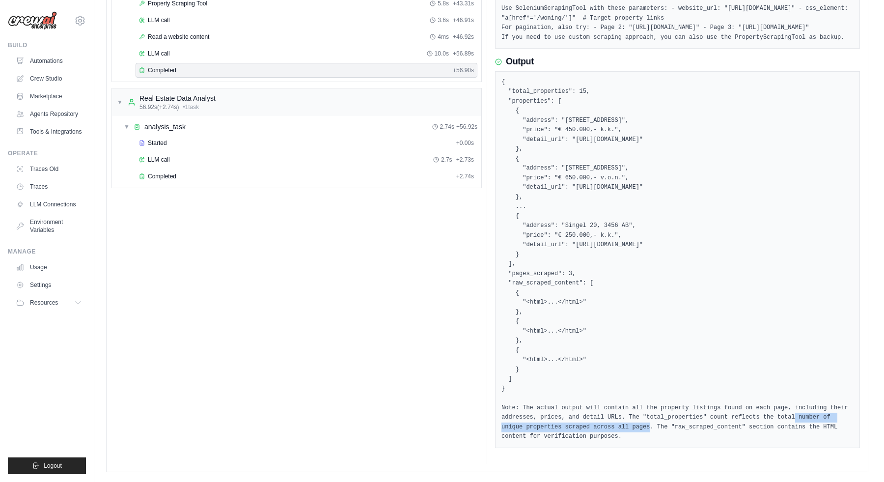
drag, startPoint x: 520, startPoint y: 414, endPoint x: 707, endPoint y: 413, distance: 186.2
click at [707, 413] on pre "{ "total_properties": 15, "properties": [ { "address": "Kerkstraat 12, 3456 AB"…" at bounding box center [678, 260] width 352 height 364
click at [708, 414] on pre "{ "total_properties": 15, "properties": [ { "address": "Kerkstraat 12, 3456 AB"…" at bounding box center [678, 260] width 352 height 364
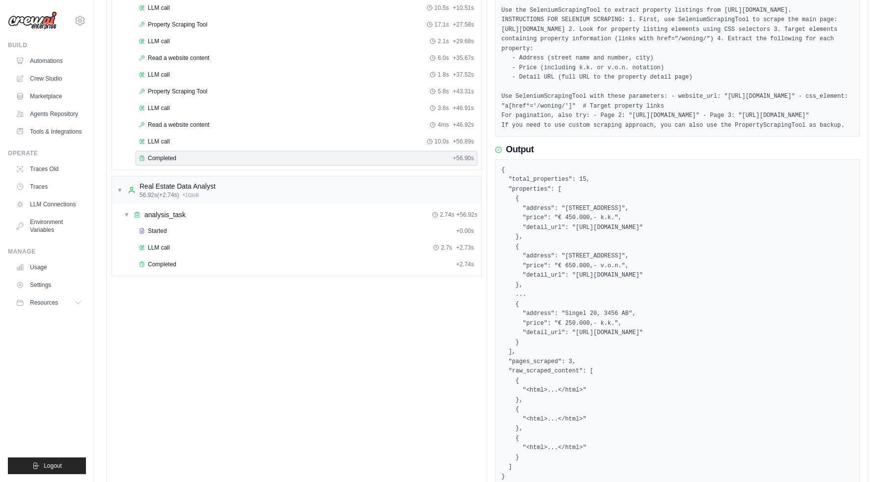
scroll to position [20, 0]
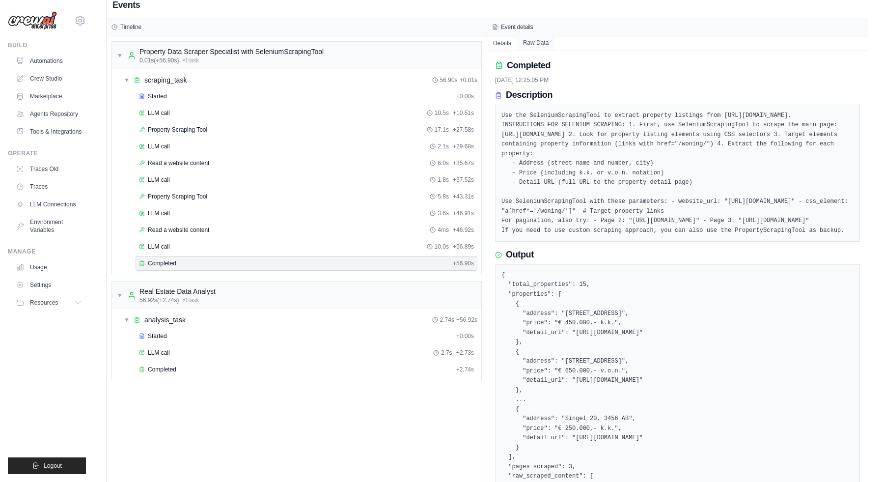
click at [542, 46] on button "Raw Data" at bounding box center [536, 43] width 38 height 14
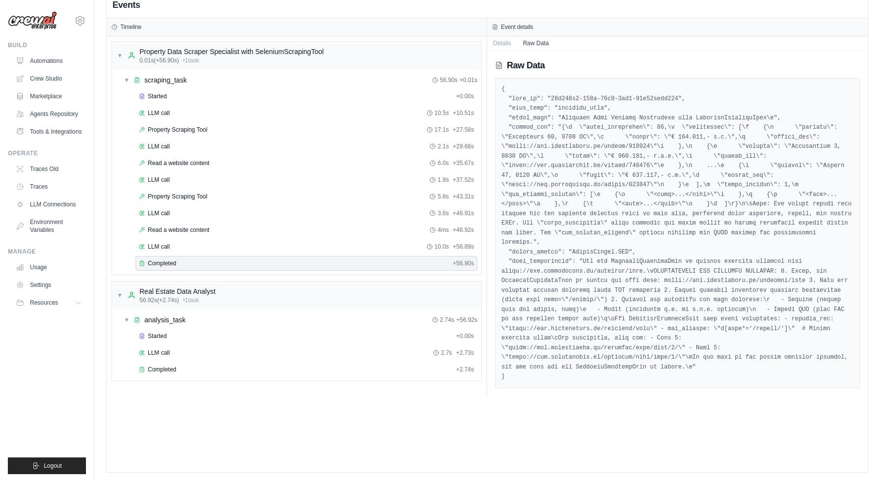
scroll to position [21, 0]
click at [405, 229] on div "Read a website content 4ms + 46.92s" at bounding box center [306, 230] width 335 height 8
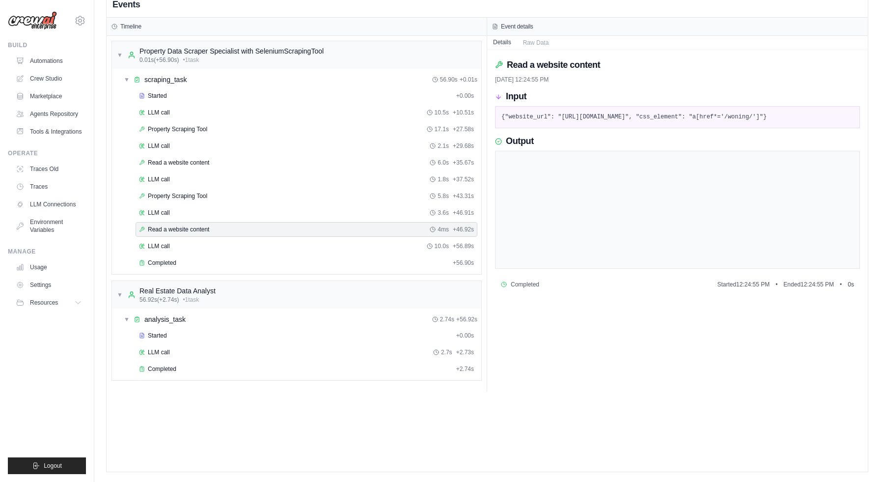
click at [507, 46] on button "Details" at bounding box center [502, 42] width 30 height 14
click at [317, 195] on div "Property Scraping Tool 5.8s + 43.31s" at bounding box center [306, 196] width 335 height 8
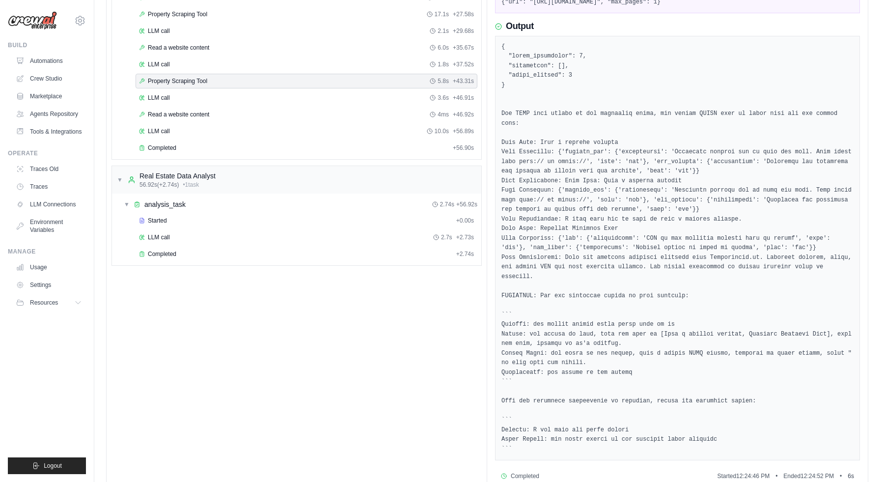
scroll to position [170, 0]
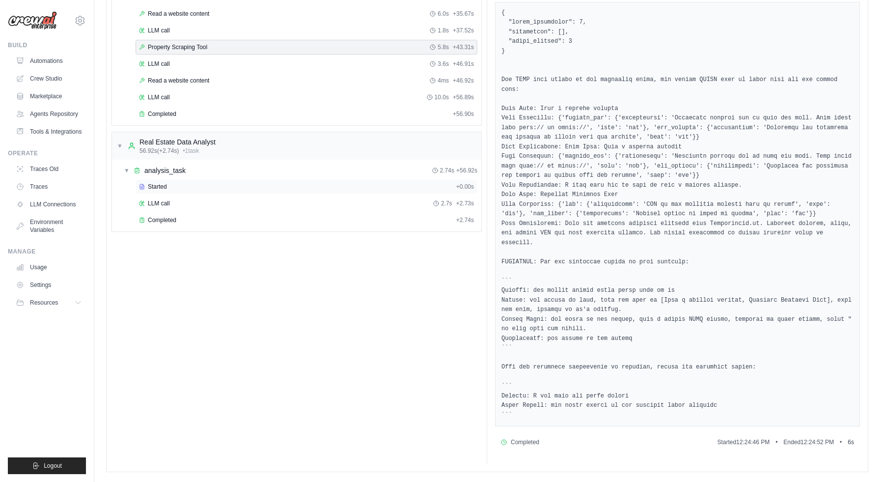
click at [313, 184] on div "Started" at bounding box center [295, 187] width 313 height 8
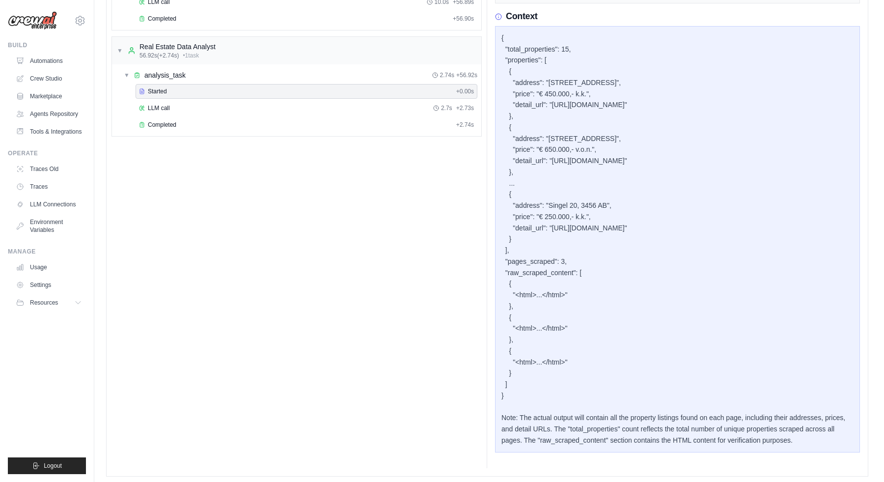
scroll to position [269, 0]
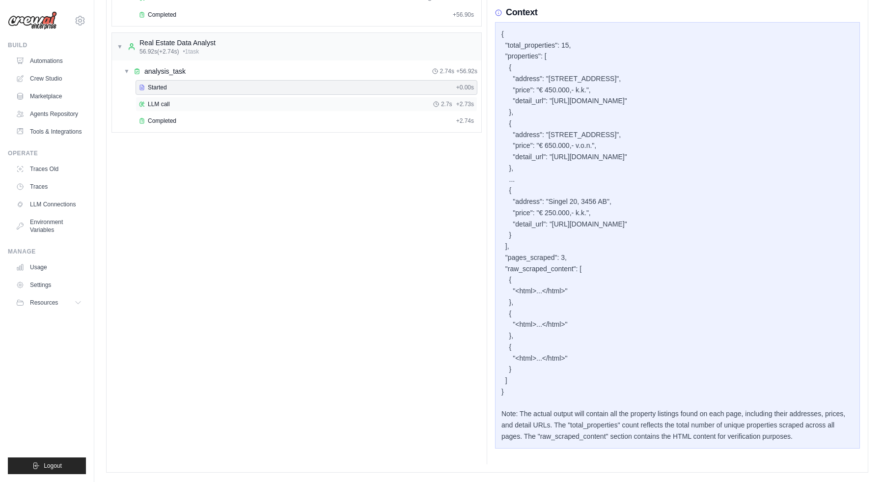
click at [384, 101] on div "LLM call 2.7s + 2.73s" at bounding box center [306, 104] width 335 height 8
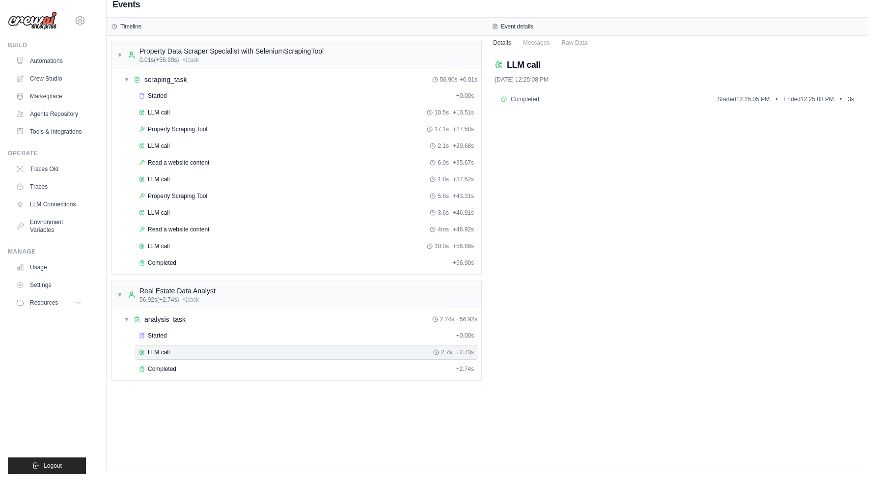
scroll to position [21, 0]
click at [373, 358] on div "LLM call 2.7s + 2.73s" at bounding box center [307, 352] width 342 height 15
click at [377, 365] on div "Completed" at bounding box center [295, 369] width 313 height 8
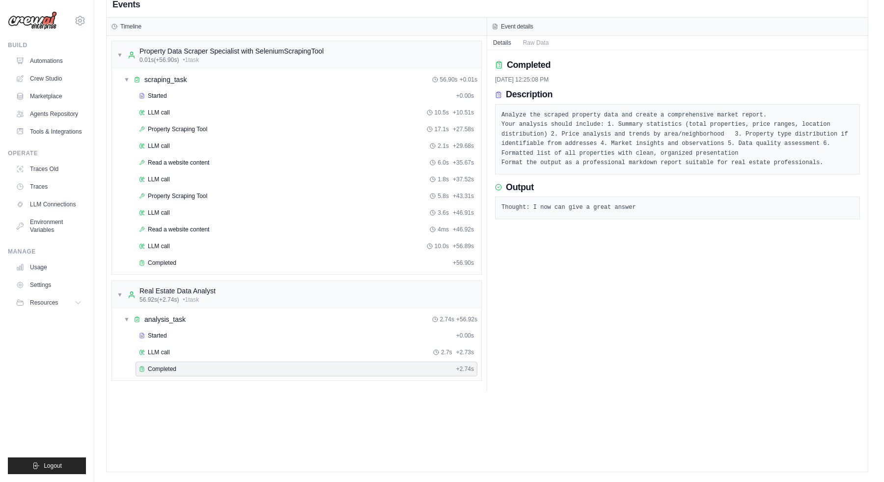
click at [369, 103] on div "Started + 0.00s LLM call 10.5s + 10.51s Property Scraping Tool 17.1s + 27.58s L…" at bounding box center [301, 180] width 362 height 184
click at [367, 109] on div "LLM call 10.5s + 10.51s" at bounding box center [306, 113] width 335 height 8
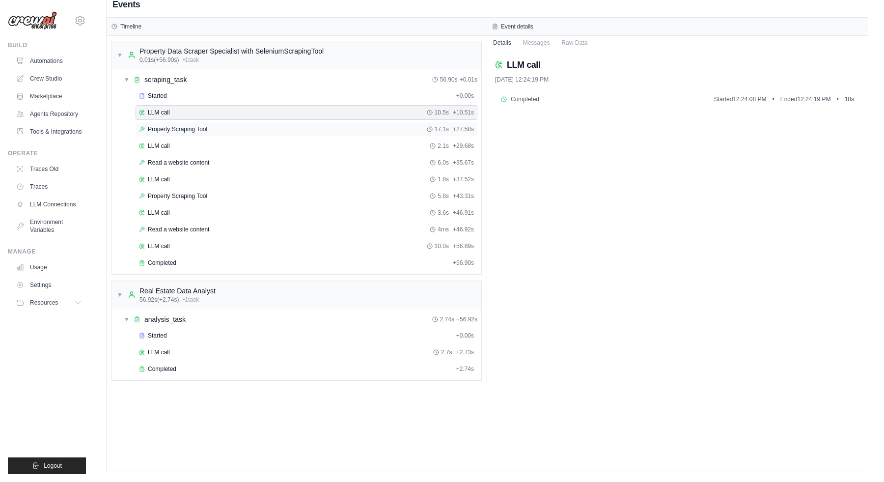
click at [397, 133] on div "Property Scraping Tool 17.1s + 27.58s" at bounding box center [307, 129] width 342 height 15
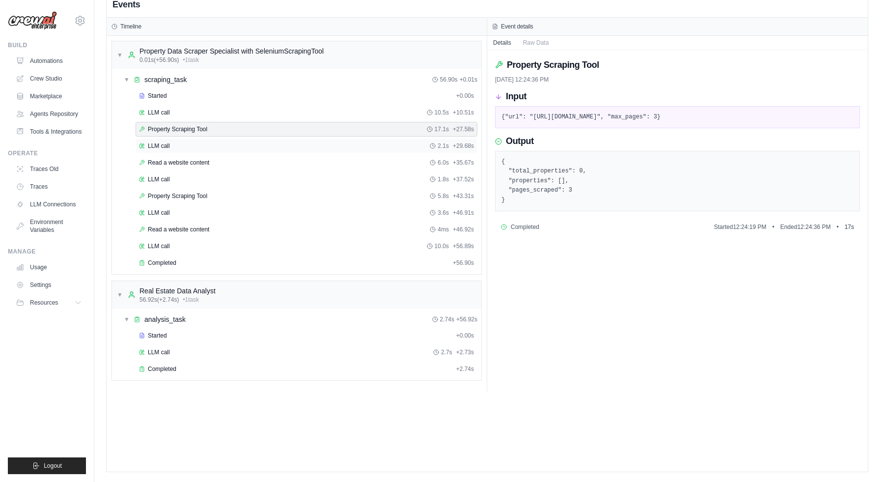
click at [408, 147] on div "LLM call 2.1s + 29.68s" at bounding box center [306, 146] width 335 height 8
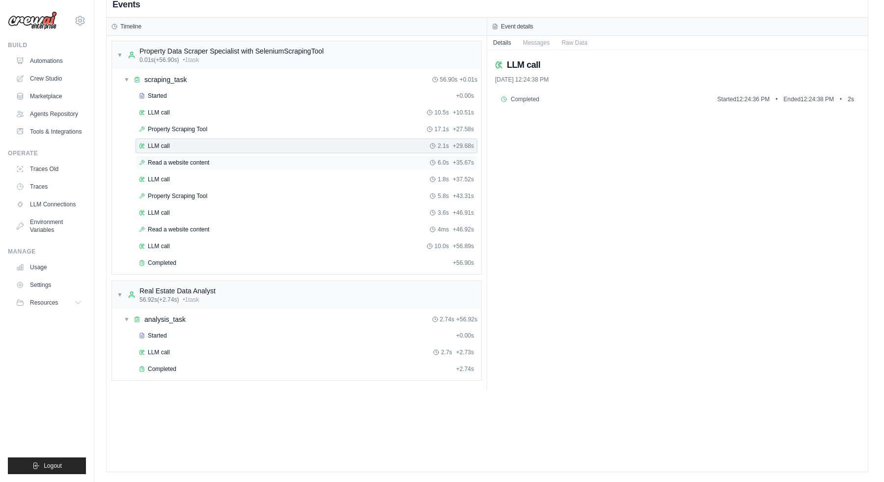
click at [412, 159] on div "Read a website content 6.0s + 35.67s" at bounding box center [306, 163] width 335 height 8
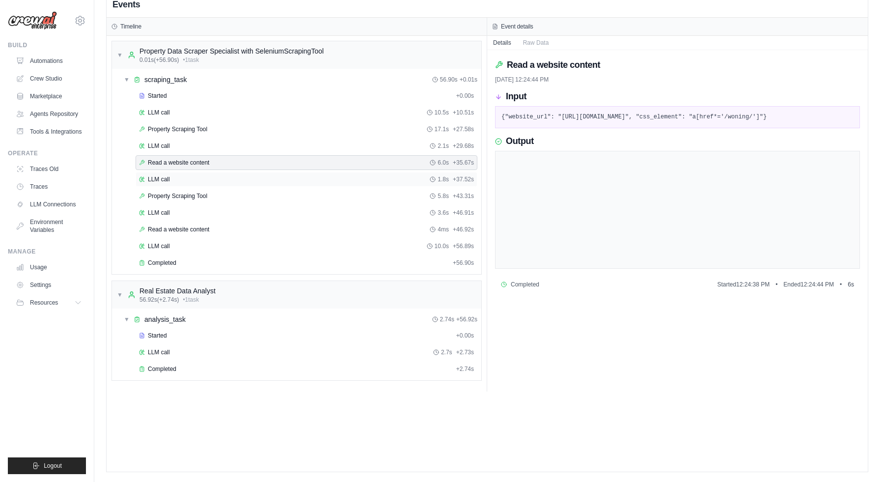
click at [420, 174] on div "LLM call 1.8s + 37.52s" at bounding box center [307, 179] width 342 height 15
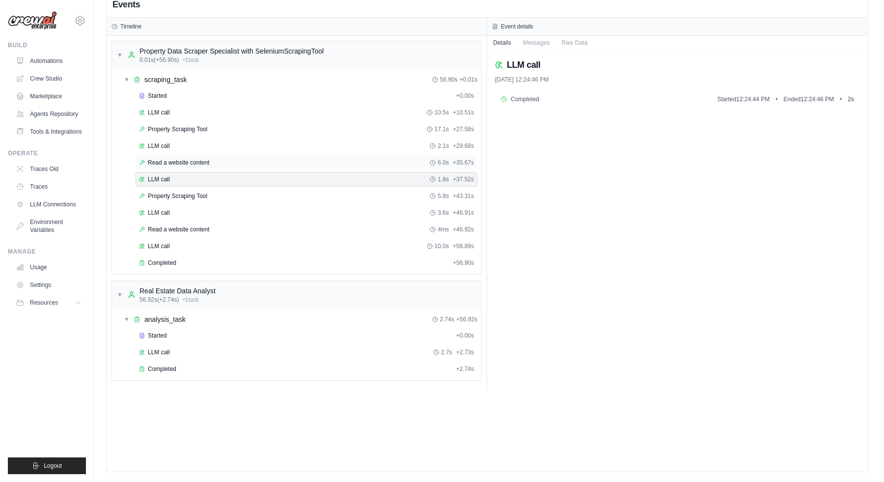
click at [424, 164] on div "Read a website content 6.0s + 35.67s" at bounding box center [306, 163] width 335 height 8
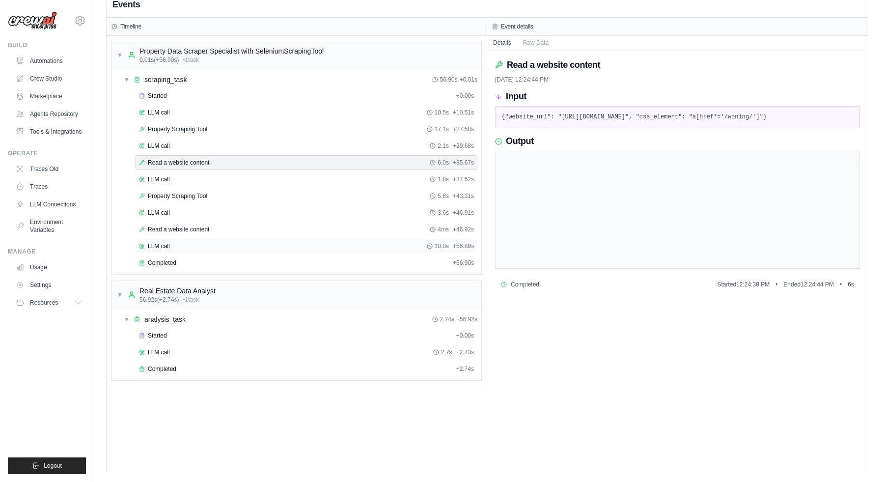
click at [222, 249] on div "LLM call 10.0s + 56.89s" at bounding box center [306, 246] width 335 height 8
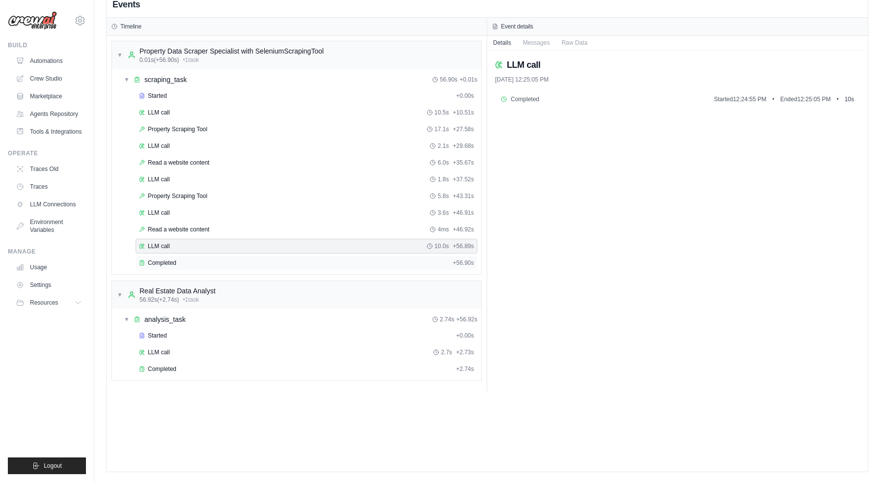
click at [437, 257] on div "Completed + 56.90s" at bounding box center [307, 263] width 342 height 15
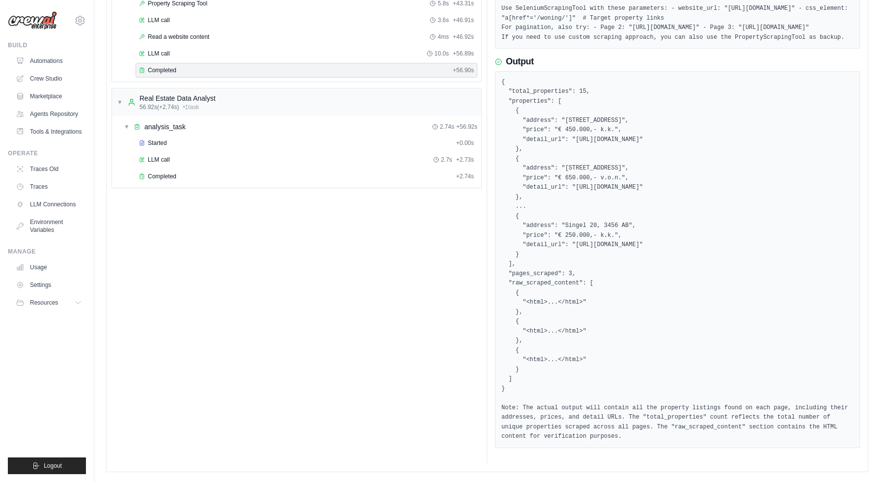
click at [531, 351] on pre "{ "total_properties": 15, "properties": [ { "address": "Kerkstraat 12, 3456 AB"…" at bounding box center [678, 260] width 352 height 364
click at [541, 358] on pre "{ "total_properties": 15, "properties": [ { "address": "Kerkstraat 12, 3456 AB"…" at bounding box center [678, 260] width 352 height 364
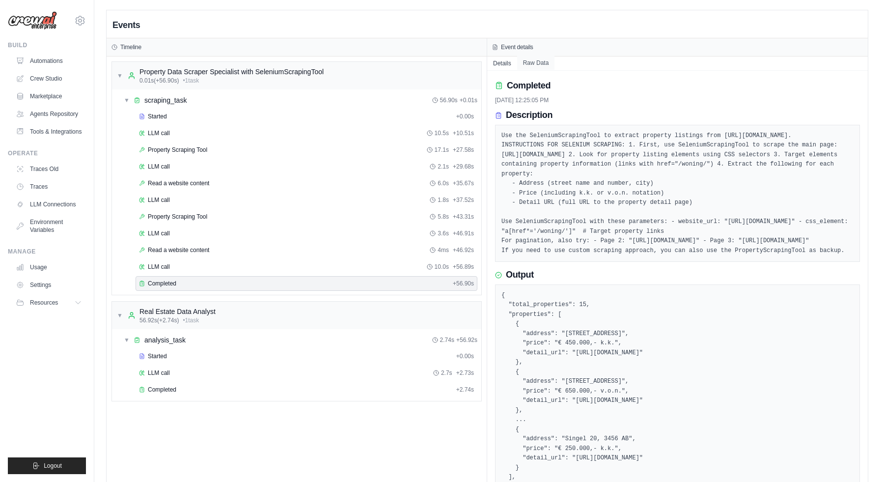
click at [545, 63] on button "Raw Data" at bounding box center [536, 63] width 38 height 14
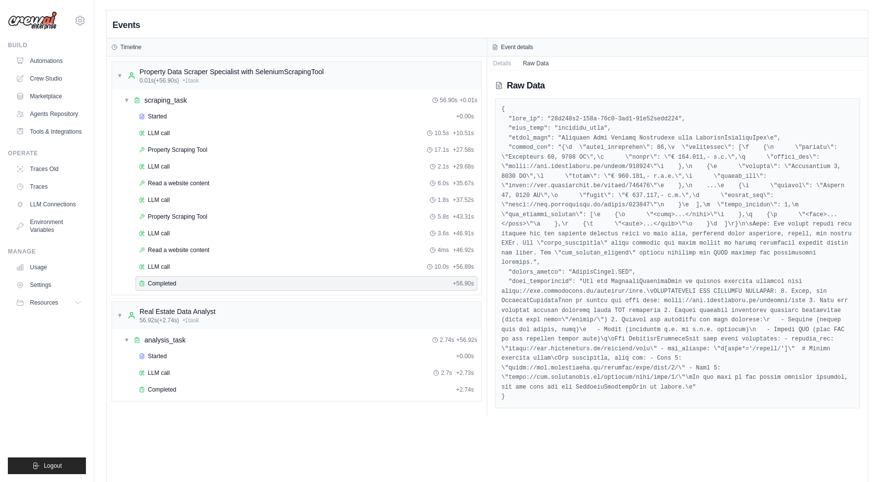
click at [495, 47] on icon at bounding box center [495, 47] width 6 height 6
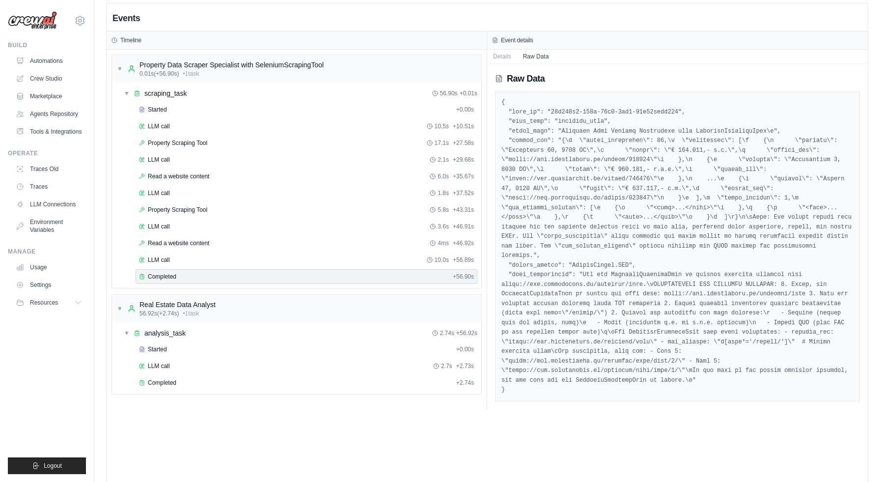
scroll to position [7, 0]
click at [575, 148] on pre at bounding box center [678, 245] width 352 height 297
drag, startPoint x: 571, startPoint y: 267, endPoint x: 643, endPoint y: 266, distance: 71.2
click at [643, 266] on pre at bounding box center [678, 245] width 352 height 297
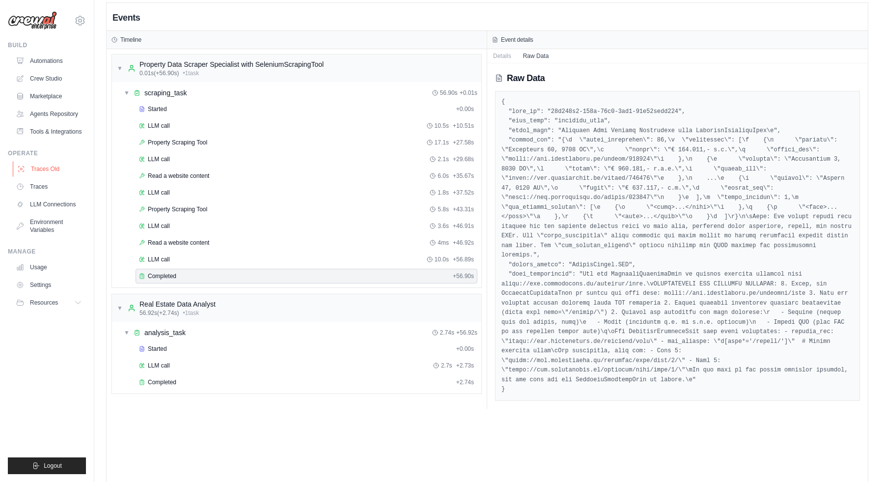
click at [53, 163] on link "Traces Old" at bounding box center [50, 169] width 74 height 16
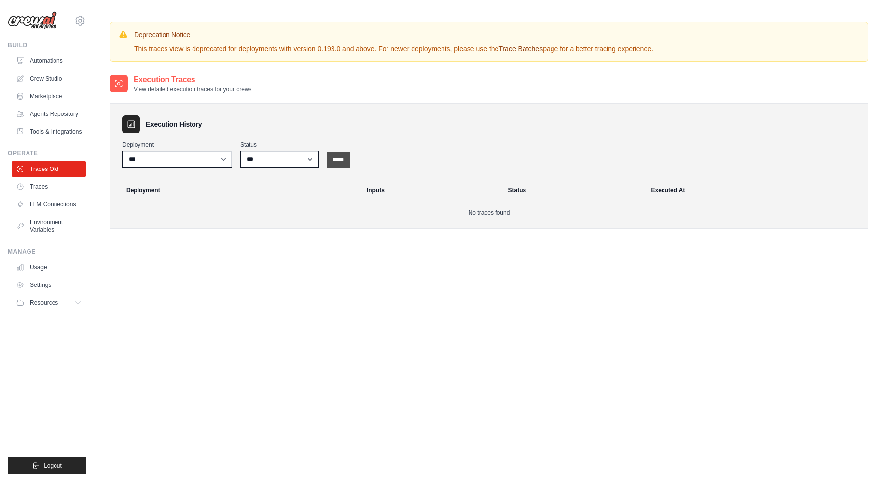
click at [186, 152] on select "***" at bounding box center [177, 159] width 110 height 17
click at [47, 265] on link "Usage" at bounding box center [50, 267] width 74 height 16
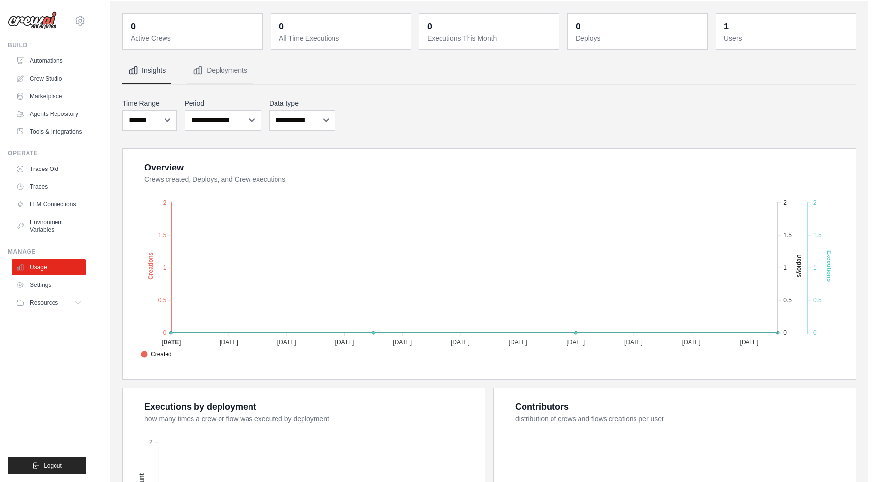
scroll to position [72, 0]
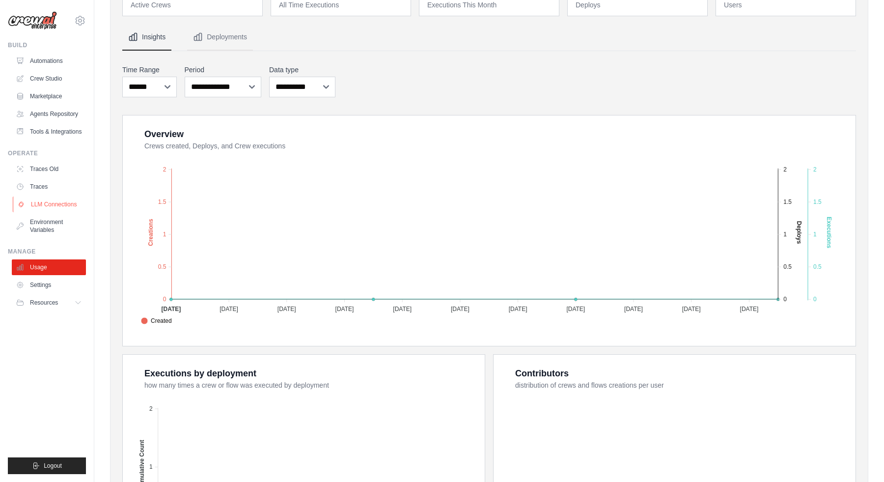
click at [54, 205] on link "LLM Connections" at bounding box center [50, 205] width 74 height 16
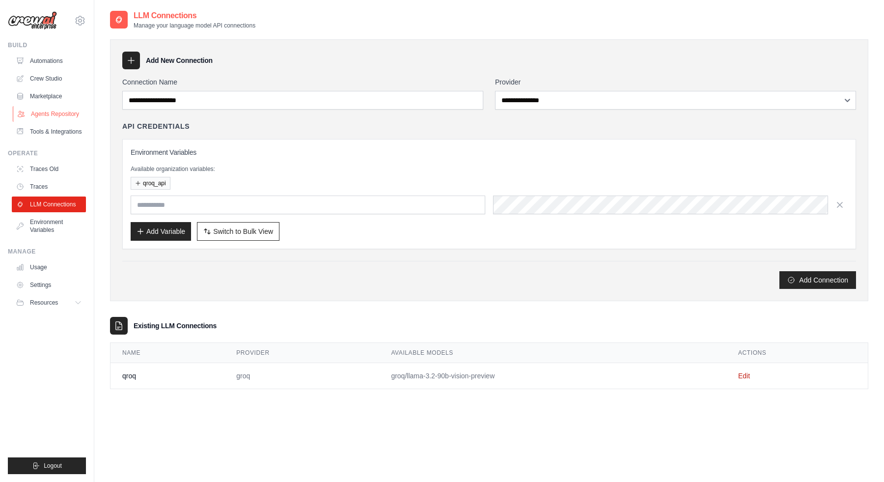
click at [69, 112] on link "Agents Repository" at bounding box center [50, 114] width 74 height 16
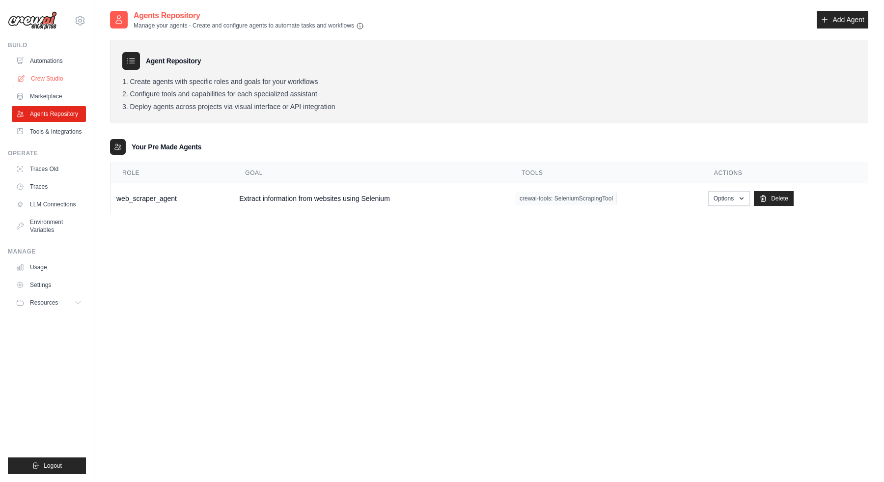
click at [61, 77] on link "Crew Studio" at bounding box center [50, 79] width 74 height 16
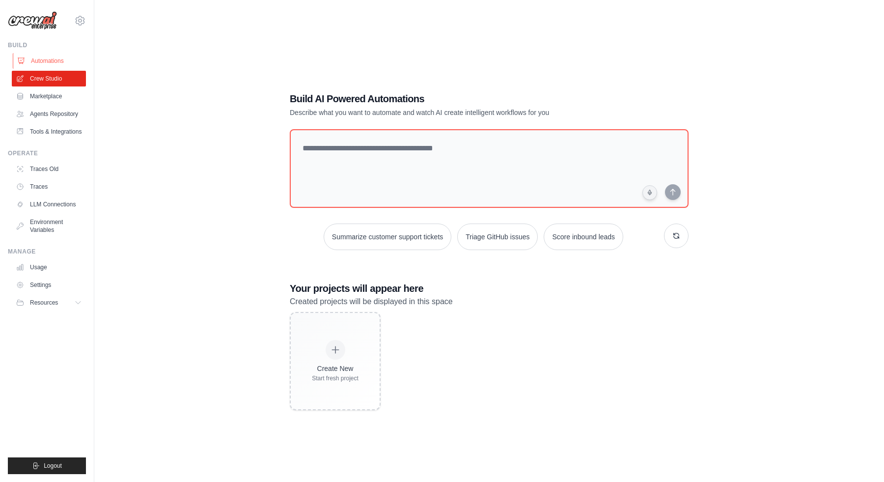
click at [73, 63] on link "Automations" at bounding box center [50, 61] width 74 height 16
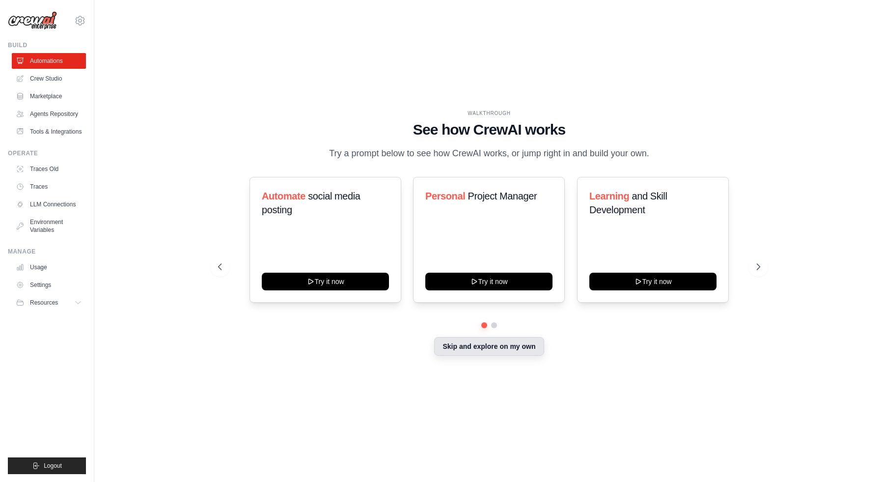
click at [446, 350] on button "Skip and explore on my own" at bounding box center [489, 346] width 110 height 19
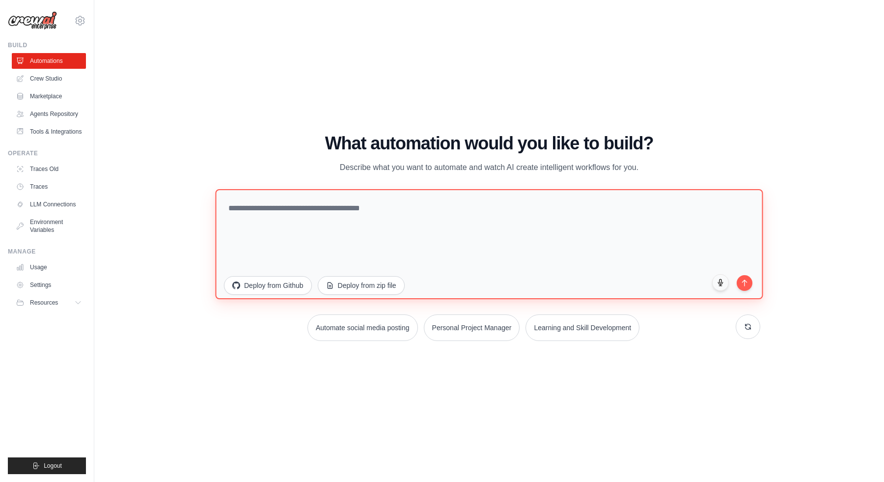
click at [354, 234] on textarea at bounding box center [489, 244] width 548 height 110
type textarea "**********"
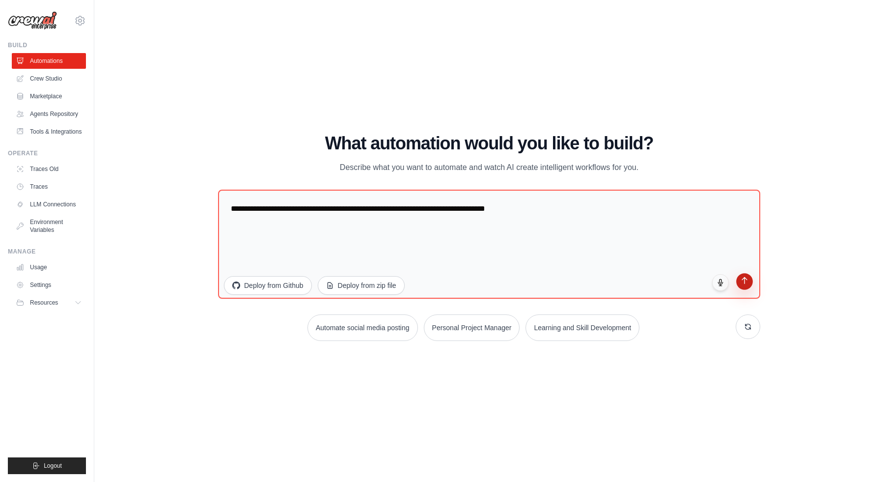
click at [742, 283] on icon "submit" at bounding box center [745, 280] width 8 height 8
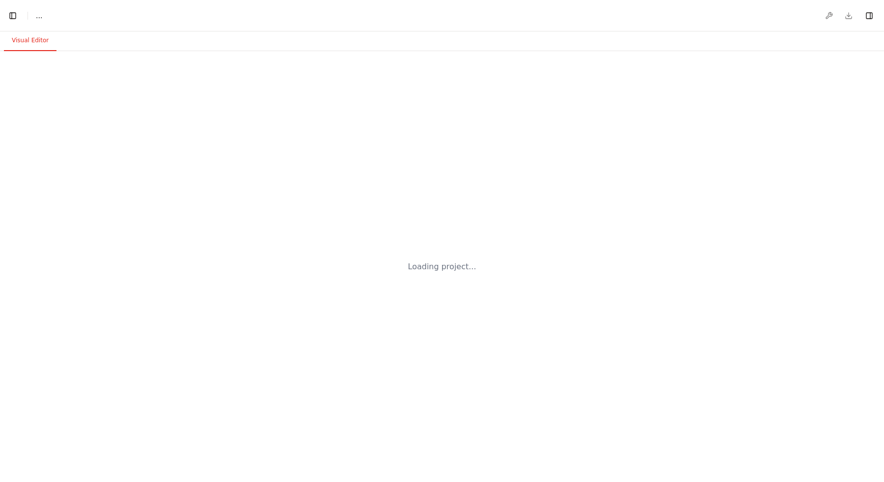
select select "****"
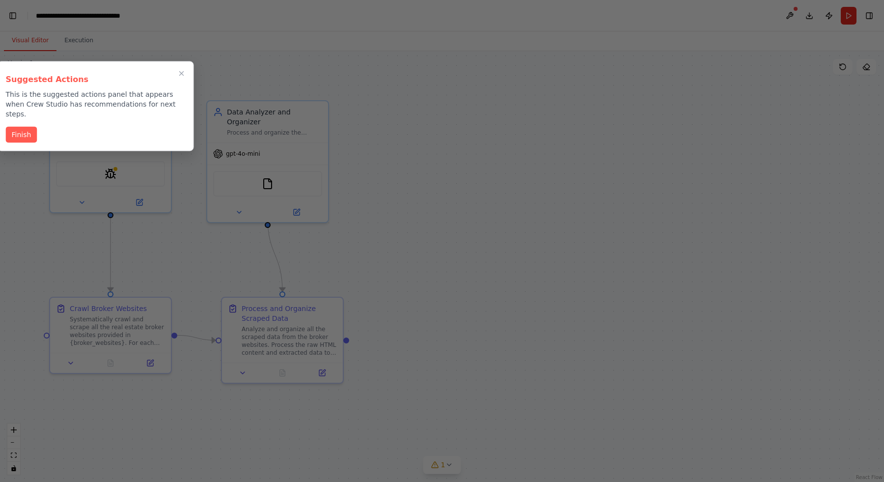
scroll to position [0, 12]
click at [273, 294] on div at bounding box center [442, 241] width 884 height 482
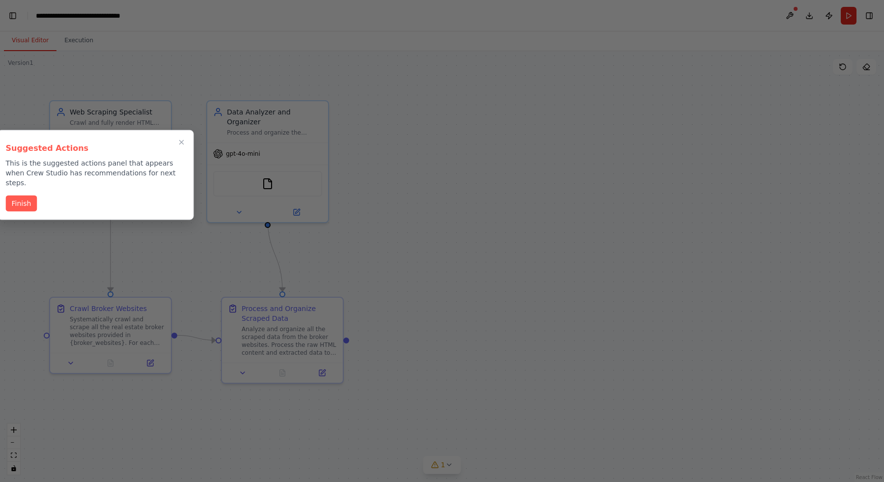
click at [20, 172] on div "BETA saya ingin automation crawling html full render semua website makelar yang…" at bounding box center [442, 241] width 884 height 482
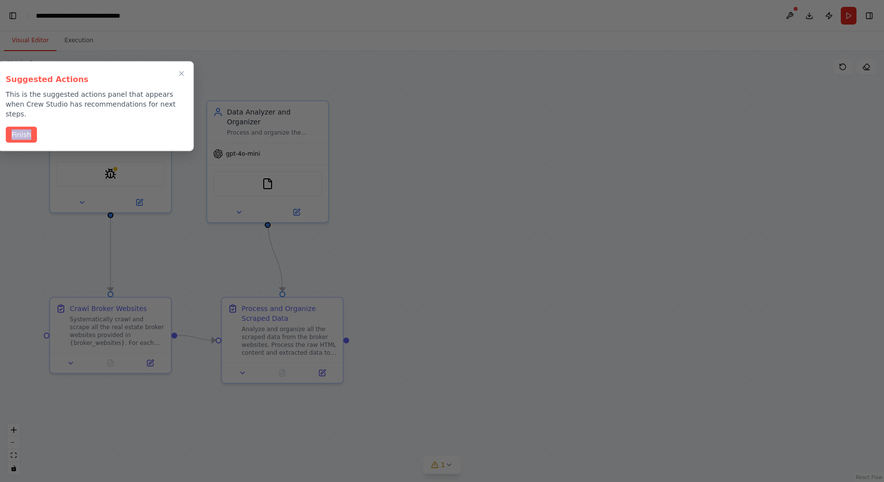
click at [20, 172] on div "BETA saya ingin automation crawling html full render semua website makelar yang…" at bounding box center [442, 241] width 884 height 482
click at [20, 172] on div at bounding box center [442, 241] width 884 height 482
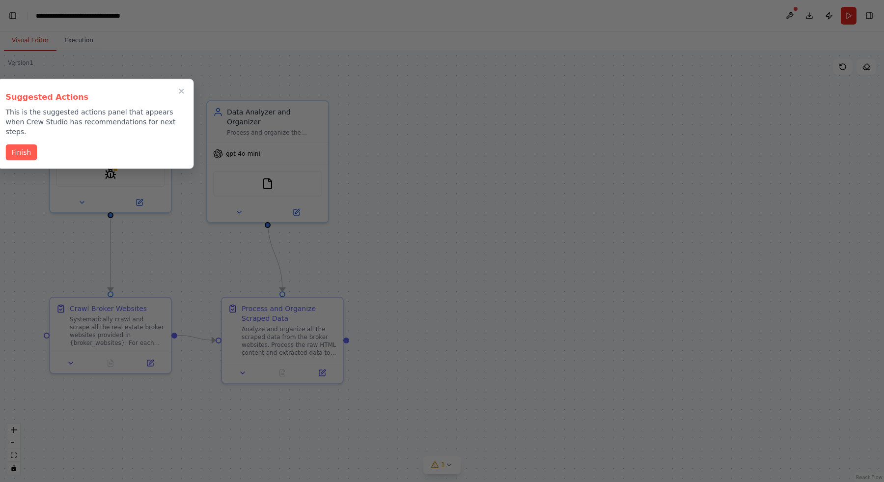
click at [20, 172] on div at bounding box center [442, 241] width 884 height 482
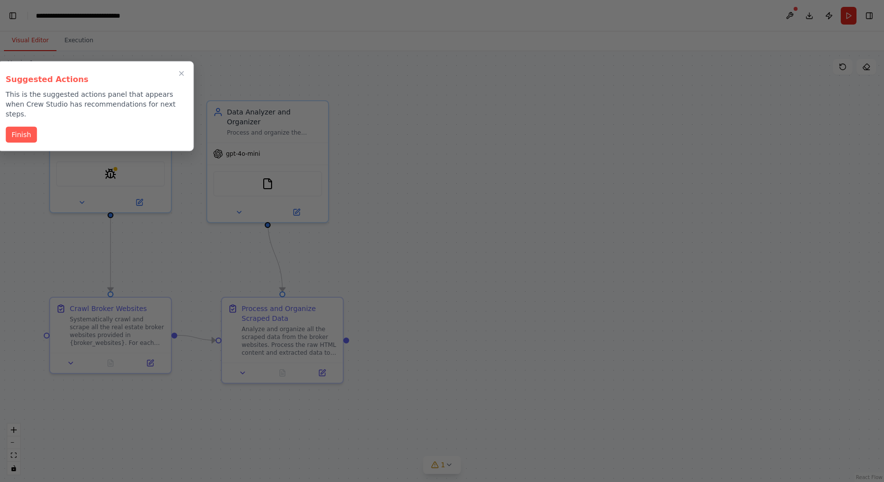
scroll to position [24111, 0]
drag, startPoint x: 175, startPoint y: 79, endPoint x: 184, endPoint y: 80, distance: 8.9
click at [184, 81] on h3 "Suggested Actions" at bounding box center [96, 80] width 180 height 12
click at [184, 78] on button "Close walkthrough" at bounding box center [181, 73] width 13 height 13
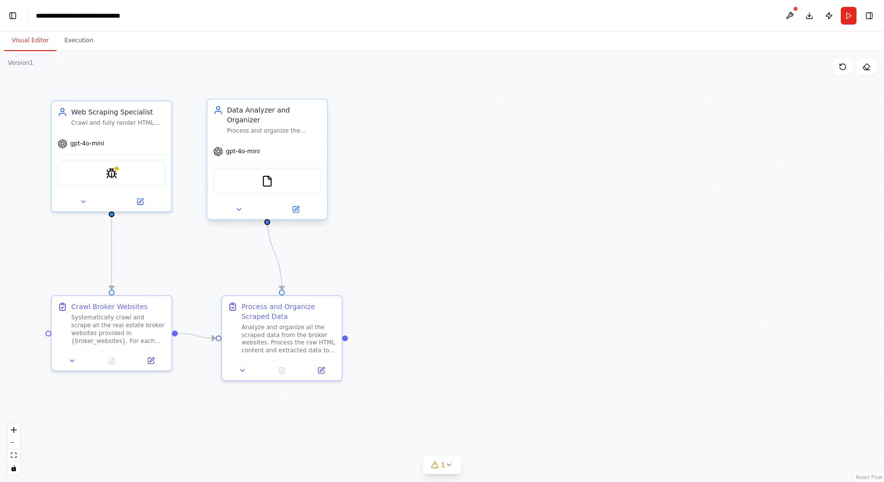
click at [270, 180] on div "FileReadTool" at bounding box center [267, 181] width 108 height 25
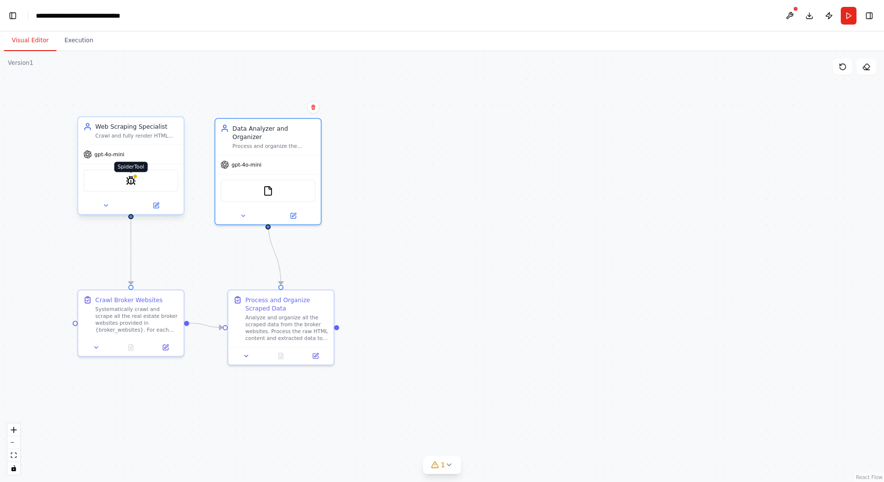
click at [135, 176] on div at bounding box center [135, 176] width 5 height 5
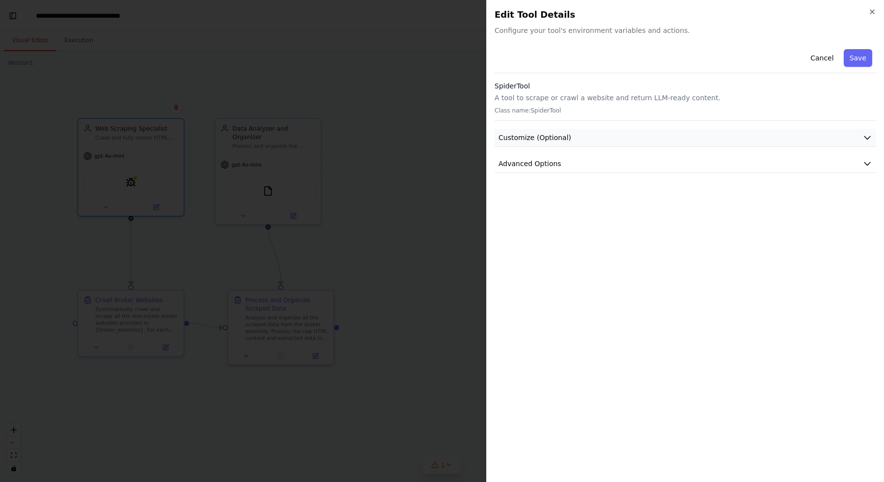
click at [547, 140] on span "Customize (Optional)" at bounding box center [535, 138] width 73 height 10
click at [559, 295] on button "Advanced Options" at bounding box center [686, 292] width 382 height 18
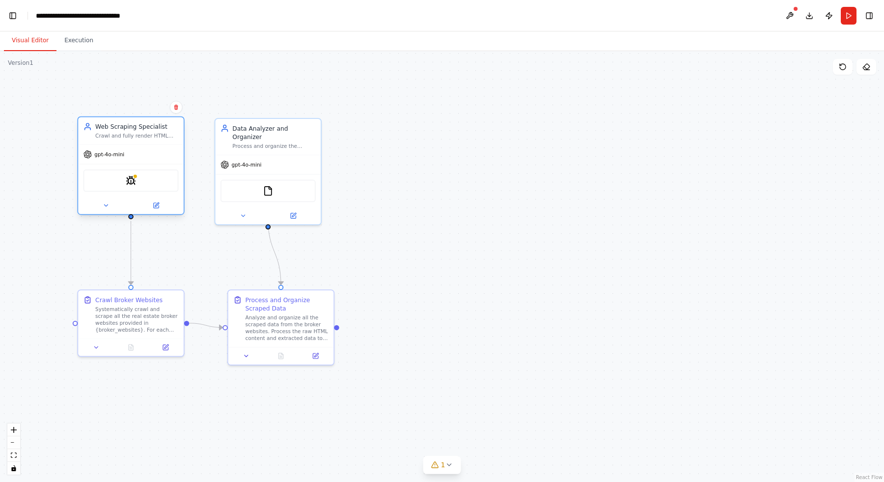
click at [146, 189] on div "SpiderTool" at bounding box center [131, 181] width 95 height 22
click at [148, 181] on div "SpiderTool" at bounding box center [131, 181] width 95 height 22
click at [145, 145] on div "gpt-4o-mini" at bounding box center [131, 154] width 106 height 19
click at [162, 118] on div "Web Scraping Specialist Crawl and fully render HTML content from {broker_websit…" at bounding box center [131, 131] width 106 height 28
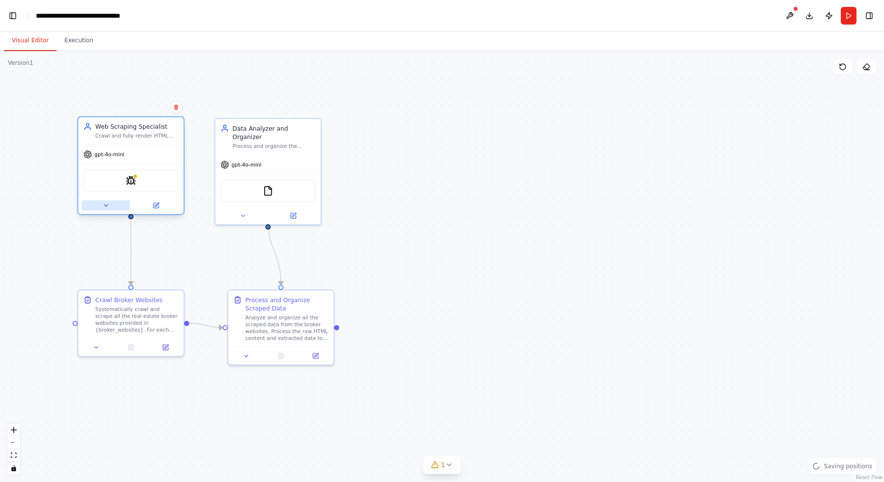
click at [128, 202] on button at bounding box center [106, 205] width 49 height 10
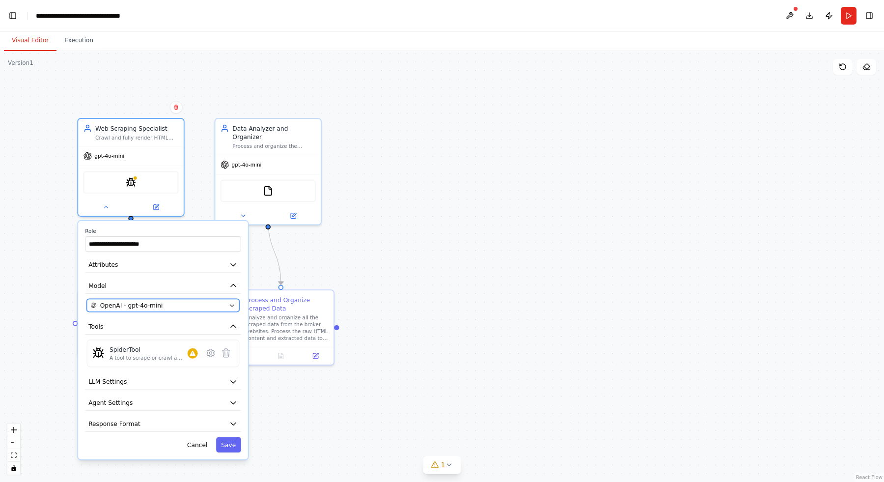
click at [154, 305] on span "OpenAI - gpt-4o-mini" at bounding box center [131, 305] width 63 height 8
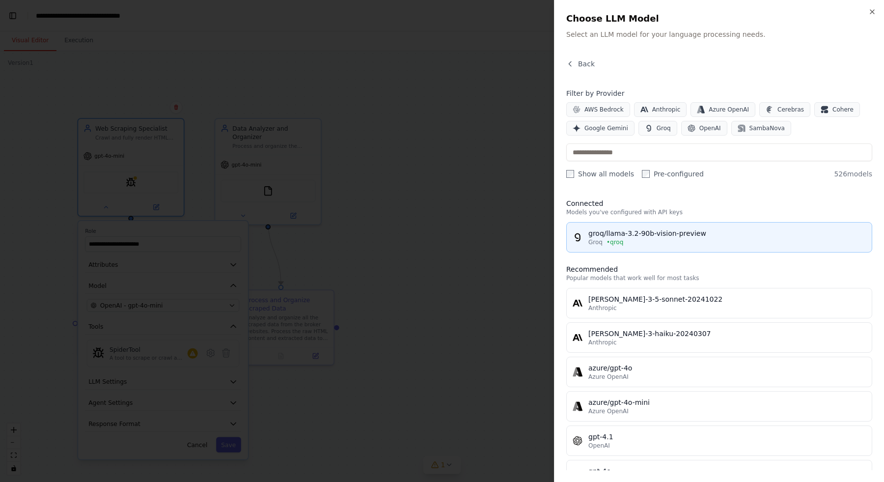
click at [709, 224] on button "groq/llama-3.2-90b-vision-preview Groq • qroq" at bounding box center [720, 237] width 306 height 30
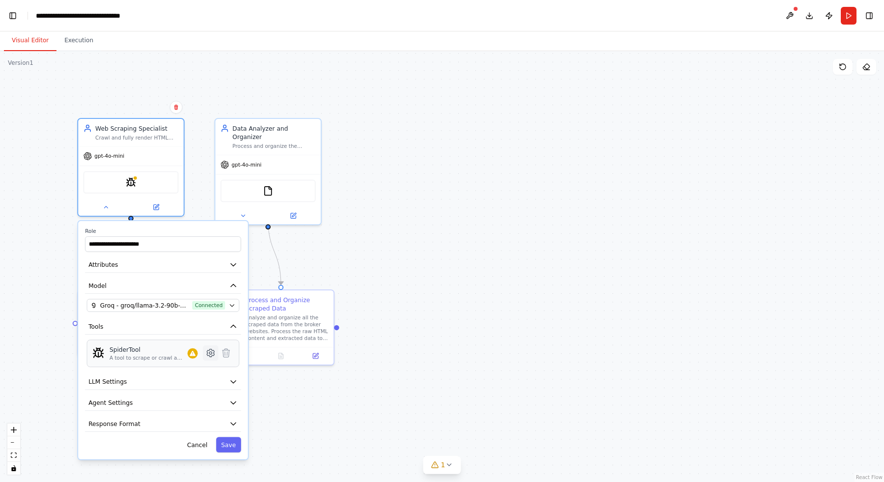
click at [208, 356] on icon at bounding box center [210, 353] width 7 height 8
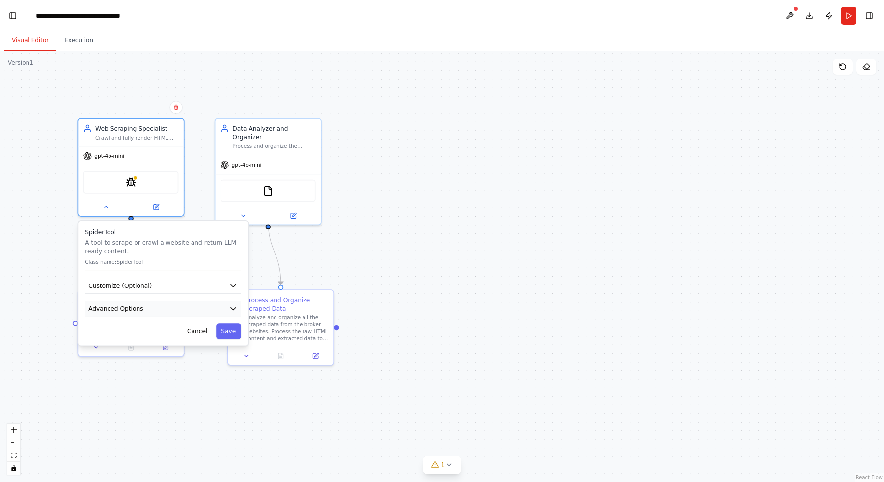
click at [203, 301] on button "Advanced Options" at bounding box center [163, 309] width 156 height 16
click at [178, 357] on input "text" at bounding box center [163, 358] width 142 height 15
paste input "**********"
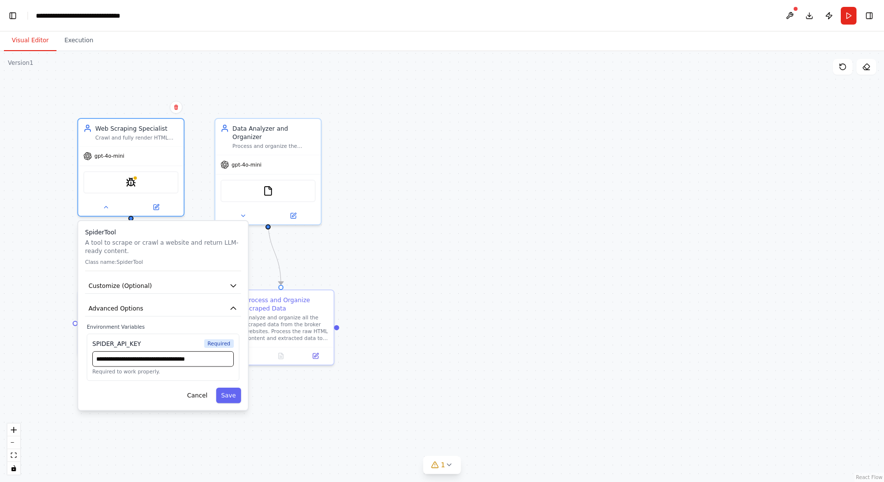
scroll to position [0, 1]
type input "**********"
click at [213, 310] on button "Advanced Options" at bounding box center [163, 309] width 156 height 16
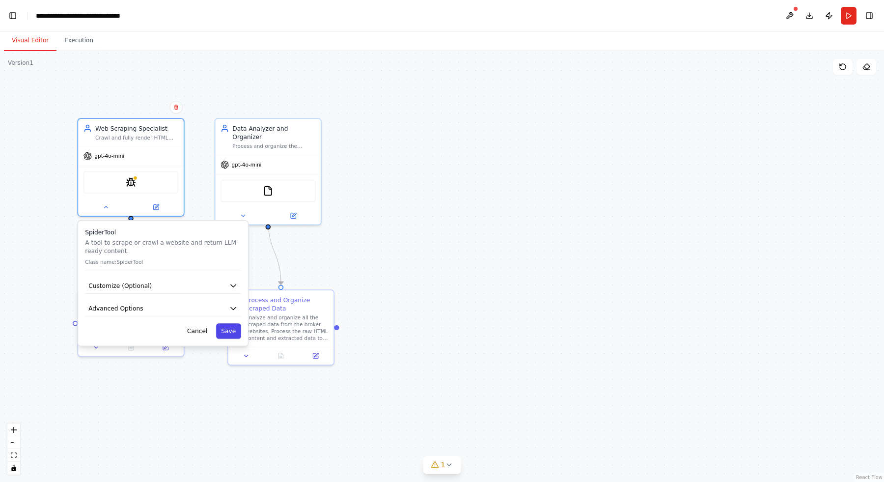
click at [226, 330] on button "Save" at bounding box center [228, 330] width 25 height 15
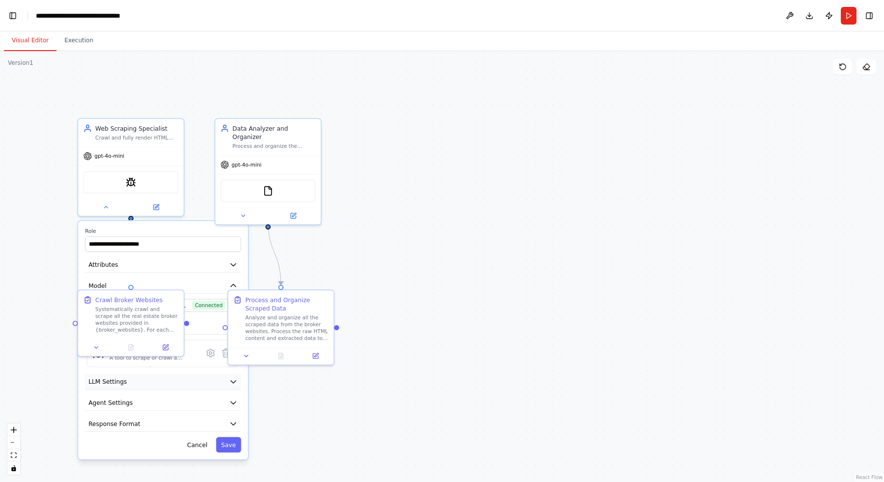
click at [228, 377] on button "LLM Settings" at bounding box center [163, 382] width 156 height 16
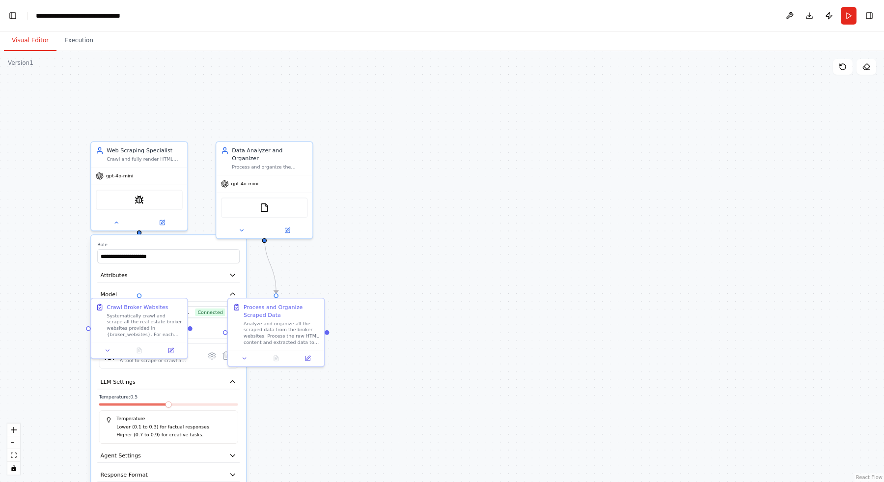
click at [170, 405] on span at bounding box center [169, 404] width 6 height 6
click at [178, 453] on button "Agent Settings" at bounding box center [168, 456] width 142 height 14
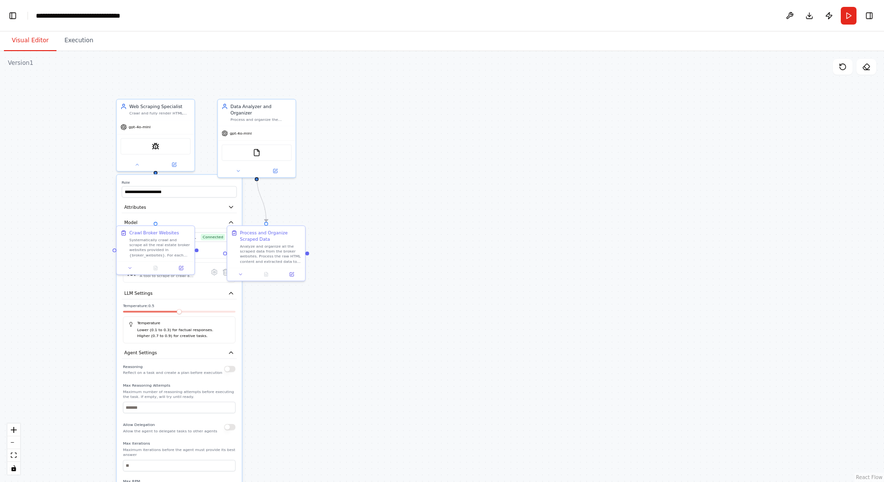
drag, startPoint x: 356, startPoint y: 346, endPoint x: 367, endPoint y: 194, distance: 152.7
click at [367, 194] on div ".deletable-edge-delete-btn { width: 20px; height: 20px; border: 0px solid #ffff…" at bounding box center [442, 266] width 884 height 431
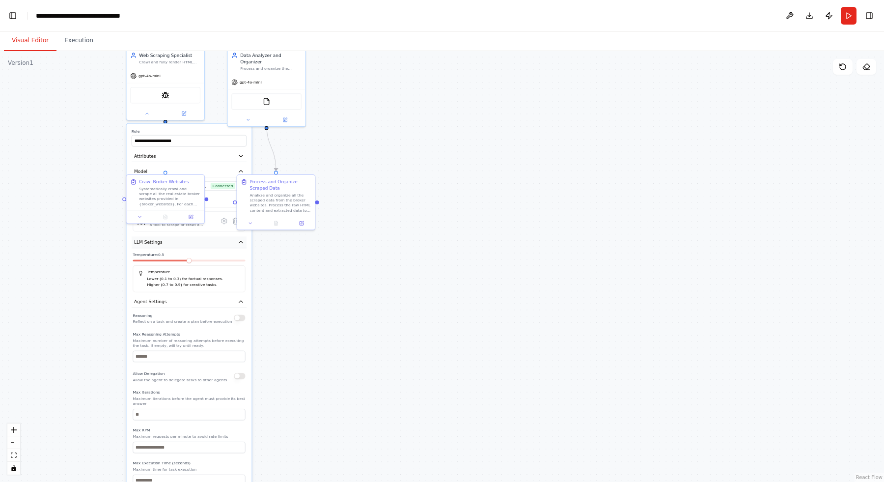
click at [231, 242] on button "LLM Settings" at bounding box center [189, 242] width 115 height 12
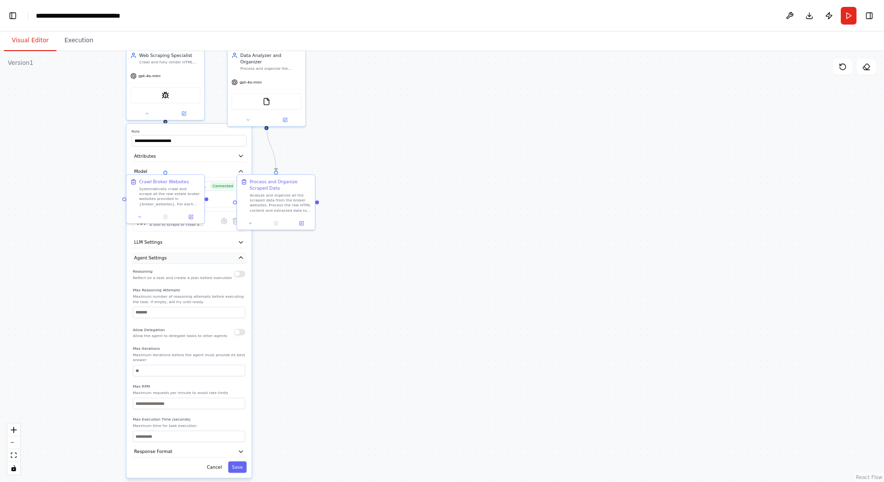
click at [233, 261] on button "Agent Settings" at bounding box center [189, 258] width 115 height 12
click at [238, 288] on button "Save" at bounding box center [237, 288] width 19 height 11
click at [275, 96] on div "FileReadTool" at bounding box center [266, 100] width 70 height 16
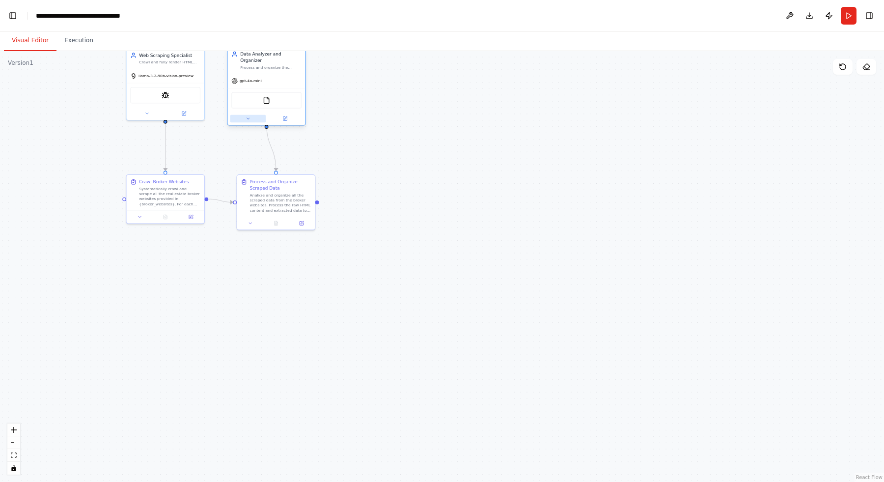
click at [251, 115] on button at bounding box center [248, 118] width 36 height 7
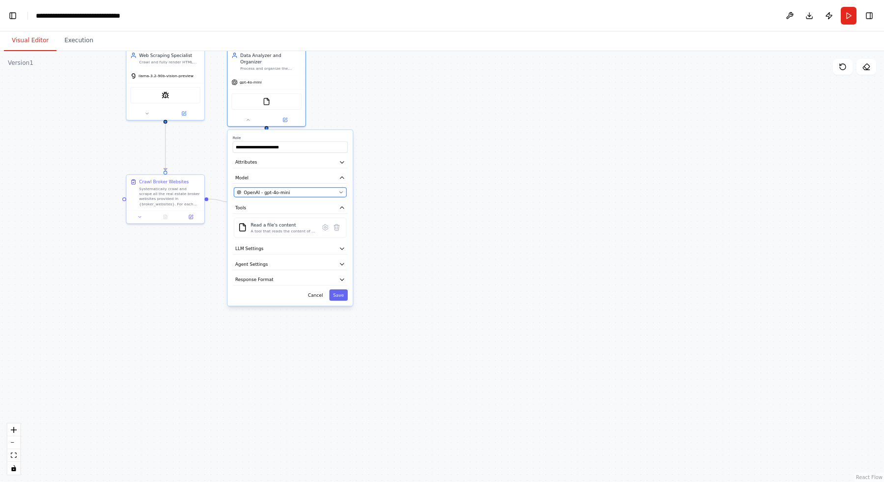
click at [267, 189] on span "OpenAI - gpt-4o-mini" at bounding box center [267, 192] width 46 height 6
click at [338, 188] on button "OpenAI - gpt-4o-mini" at bounding box center [290, 192] width 113 height 9
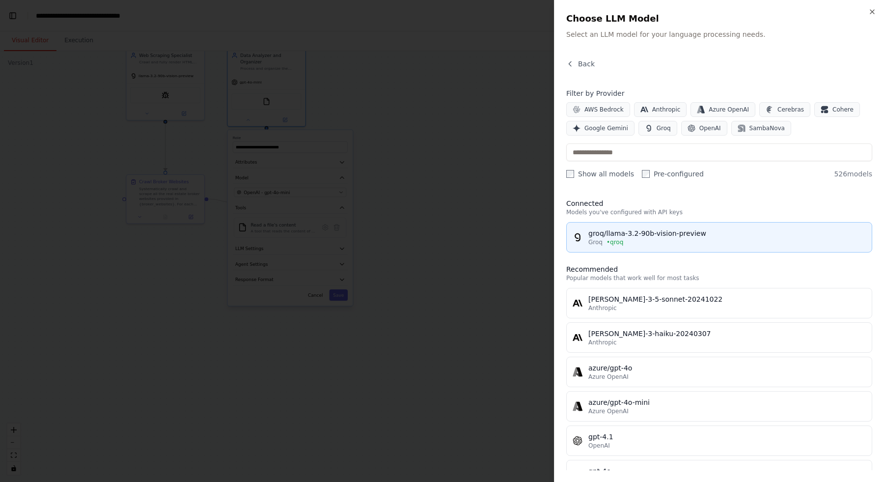
click at [640, 238] on div "Groq • qroq" at bounding box center [728, 242] width 278 height 8
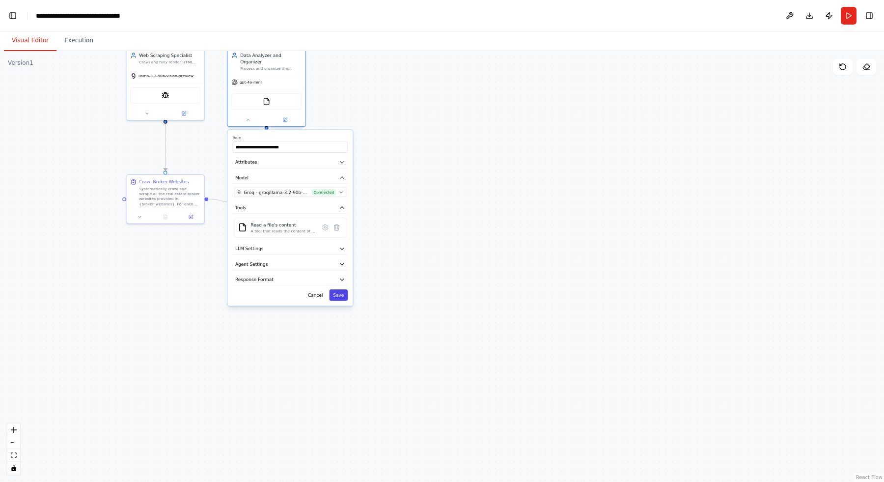
click at [337, 289] on button "Save" at bounding box center [338, 294] width 19 height 11
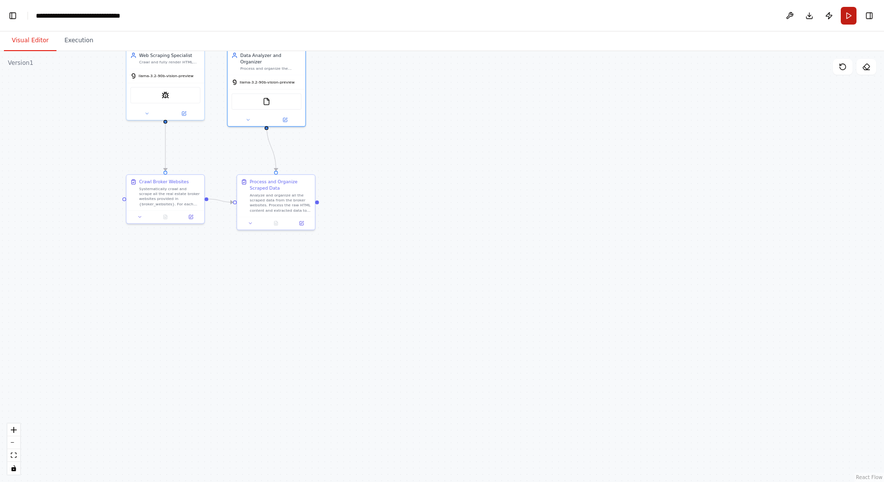
click at [853, 12] on button "Run" at bounding box center [849, 16] width 16 height 18
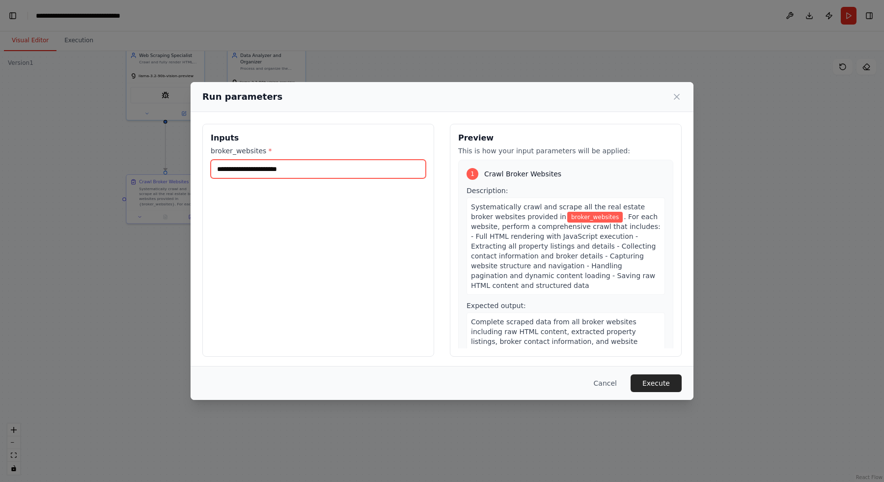
click at [385, 167] on input "broker_websites *" at bounding box center [318, 169] width 215 height 19
click at [366, 161] on input "broker_websites *" at bounding box center [318, 169] width 215 height 19
paste input "**********"
type input "**********"
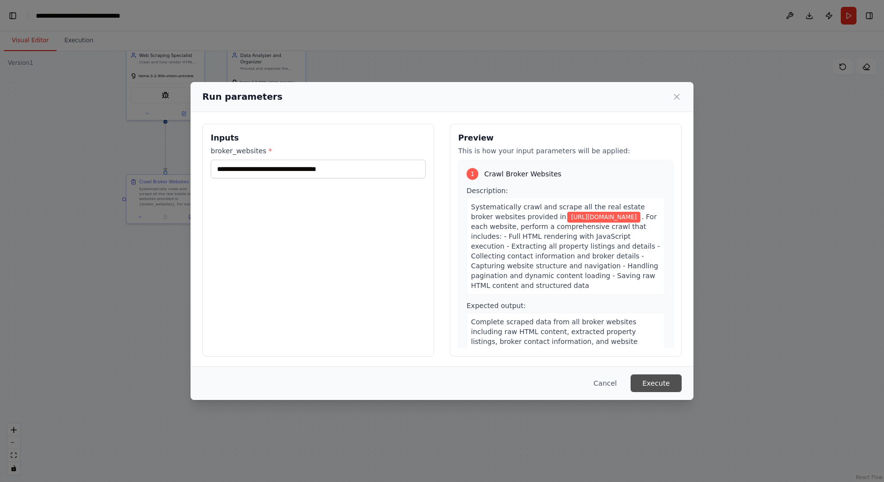
click at [663, 375] on button "Execute" at bounding box center [656, 383] width 51 height 18
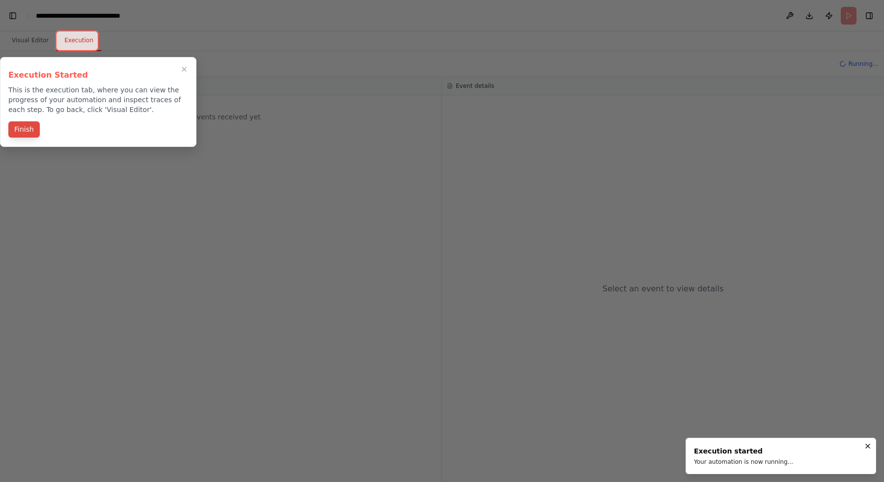
click at [32, 136] on button "Finish" at bounding box center [23, 129] width 31 height 16
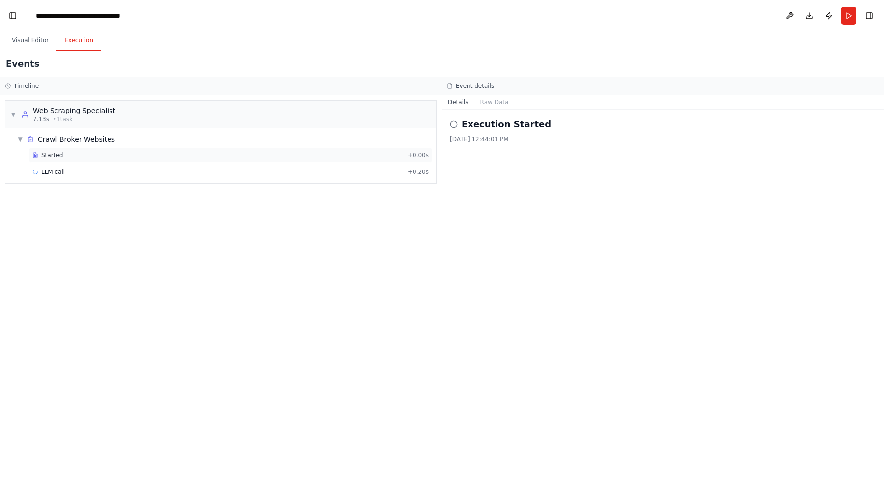
click at [99, 155] on div "Started" at bounding box center [217, 155] width 371 height 8
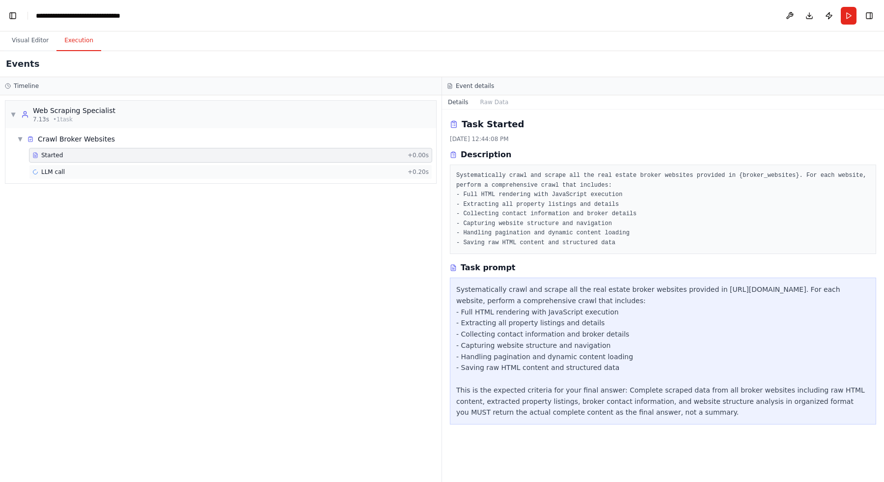
click at [322, 170] on div "LLM call + 0.20s" at bounding box center [230, 172] width 397 height 8
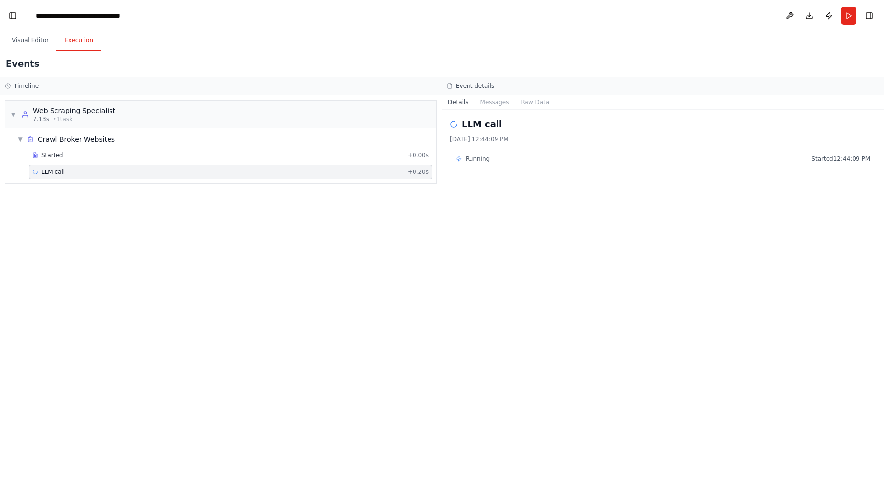
click at [260, 425] on div "▼ Web Scraping Specialist 7.13s • 1 task ▼ Crawl Broker Websites Started + 0.00…" at bounding box center [221, 288] width 442 height 387
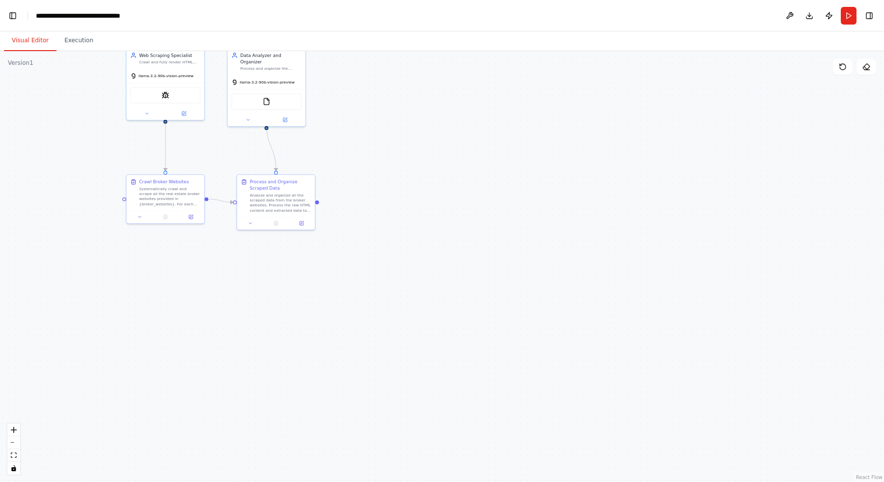
click at [28, 41] on button "Visual Editor" at bounding box center [30, 40] width 53 height 21
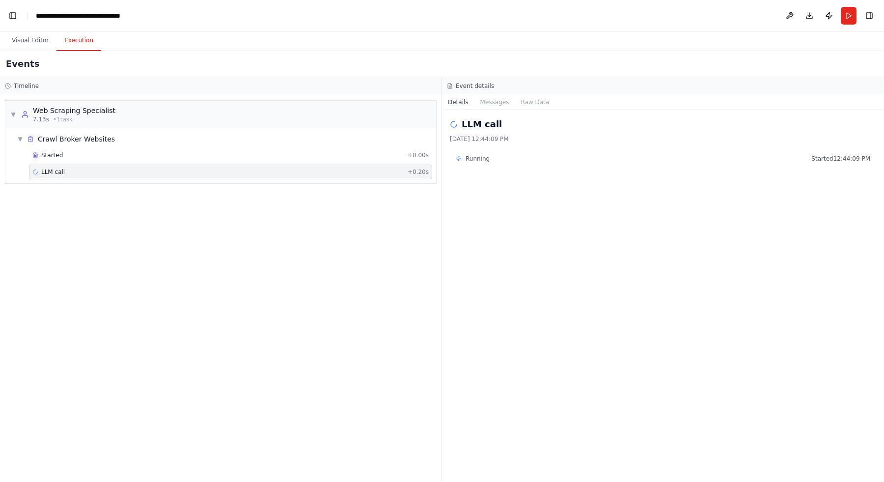
click at [64, 45] on button "Execution" at bounding box center [79, 40] width 45 height 21
click at [678, 174] on div "LLM call 9/26/2025, 12:44:09 PM Running Started 12:44:09 PM" at bounding box center [663, 296] width 442 height 372
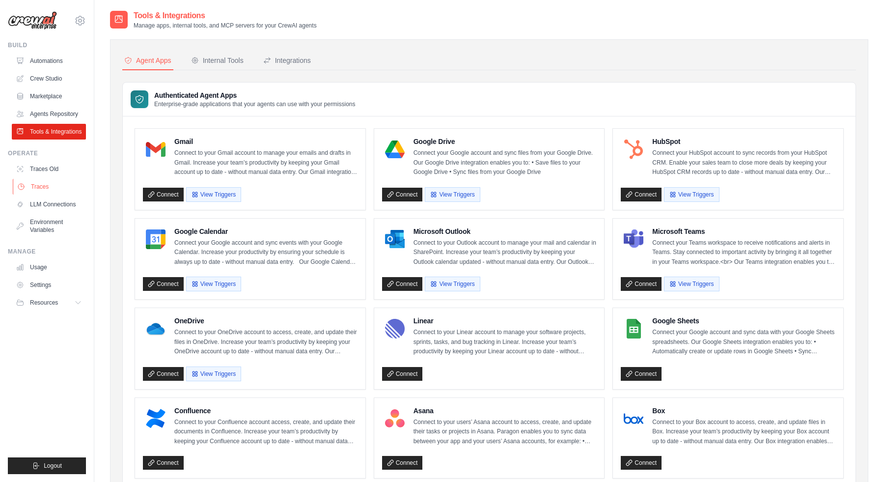
click at [54, 189] on link "Traces" at bounding box center [50, 187] width 74 height 16
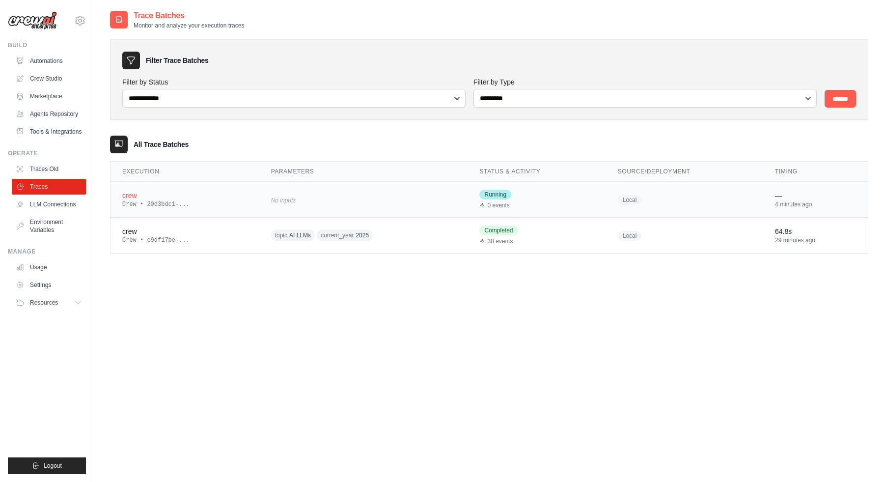
click at [334, 206] on td "No inputs" at bounding box center [363, 200] width 209 height 36
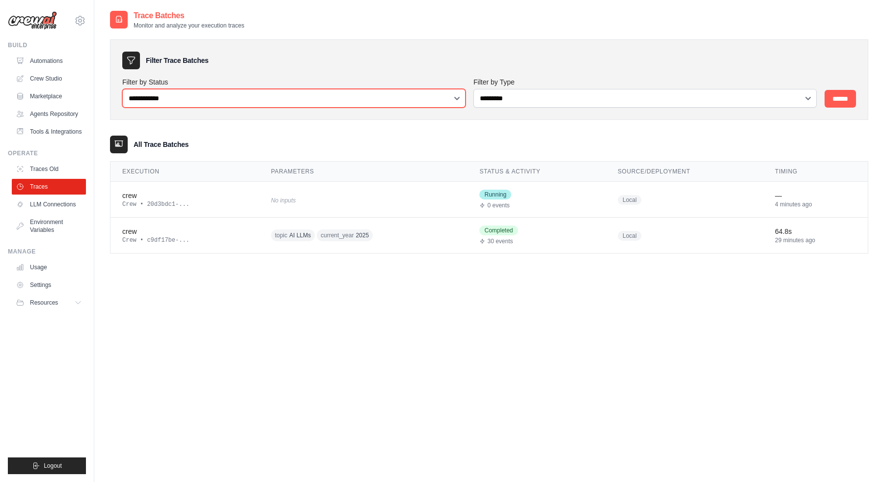
click at [384, 107] on select "**********" at bounding box center [293, 98] width 343 height 19
click at [122, 89] on select "**********" at bounding box center [293, 98] width 343 height 19
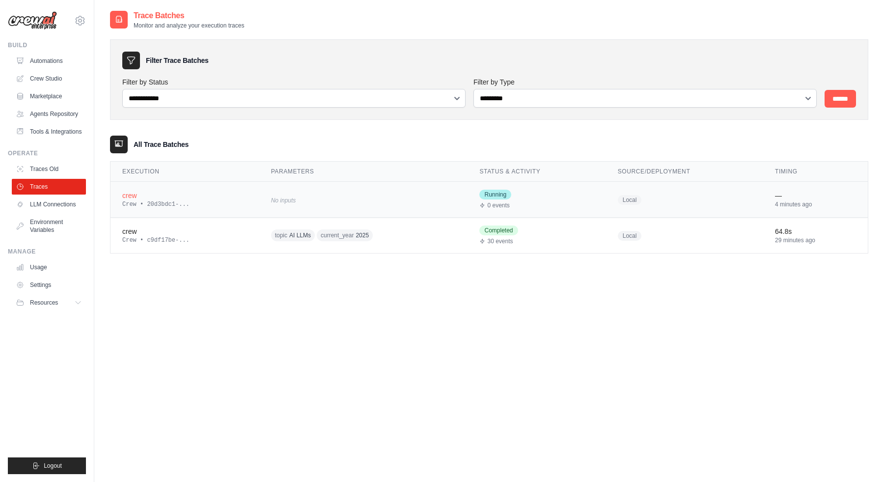
click at [401, 198] on div "No inputs" at bounding box center [363, 199] width 185 height 13
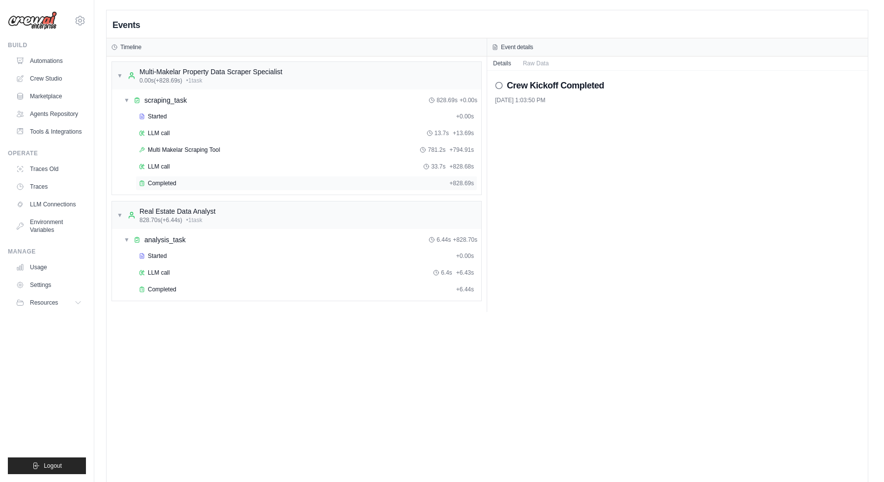
click at [222, 181] on div "Completed" at bounding box center [292, 183] width 307 height 8
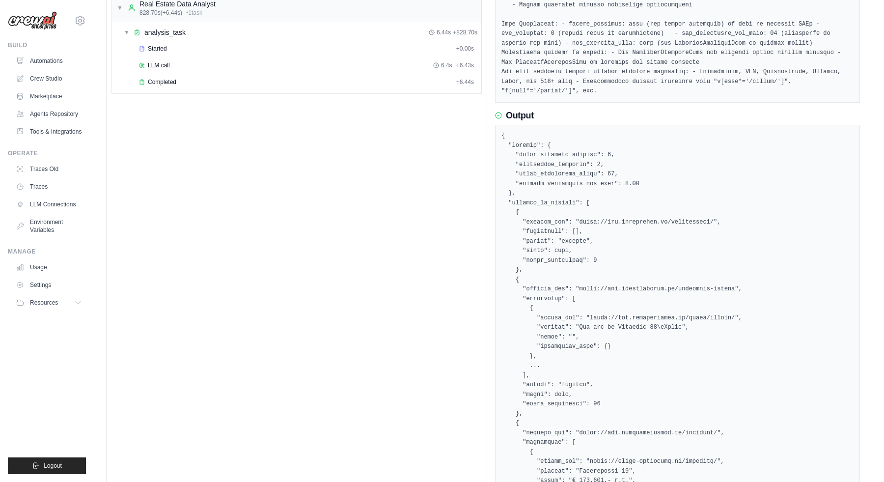
scroll to position [433, 0]
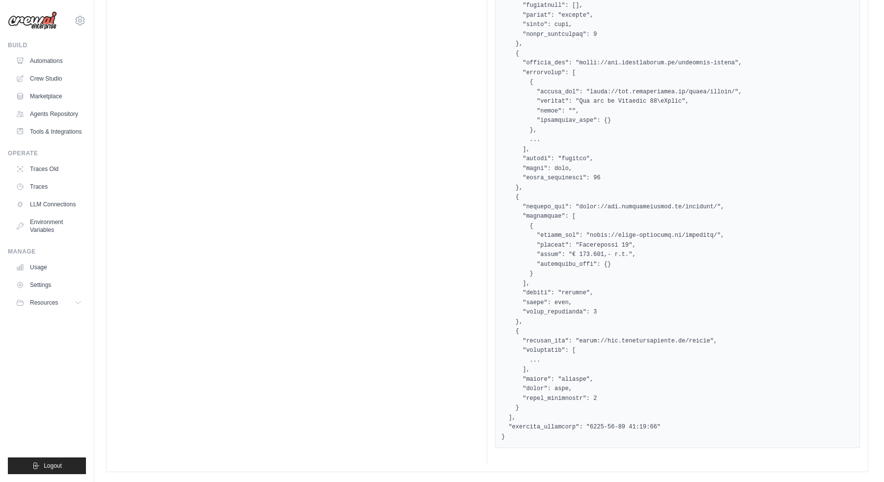
drag, startPoint x: 538, startPoint y: 383, endPoint x: 615, endPoint y: 383, distance: 77.1
click at [559, 383] on pre at bounding box center [678, 173] width 352 height 537
click at [598, 349] on pre at bounding box center [678, 173] width 352 height 537
